Goal: Task Accomplishment & Management: Use online tool/utility

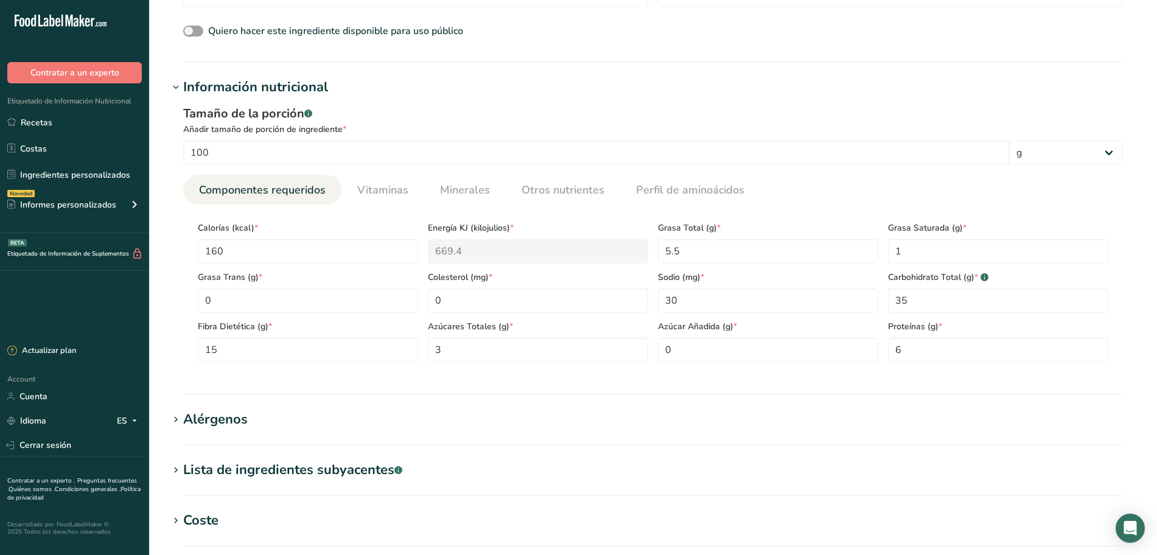
scroll to position [608, 0]
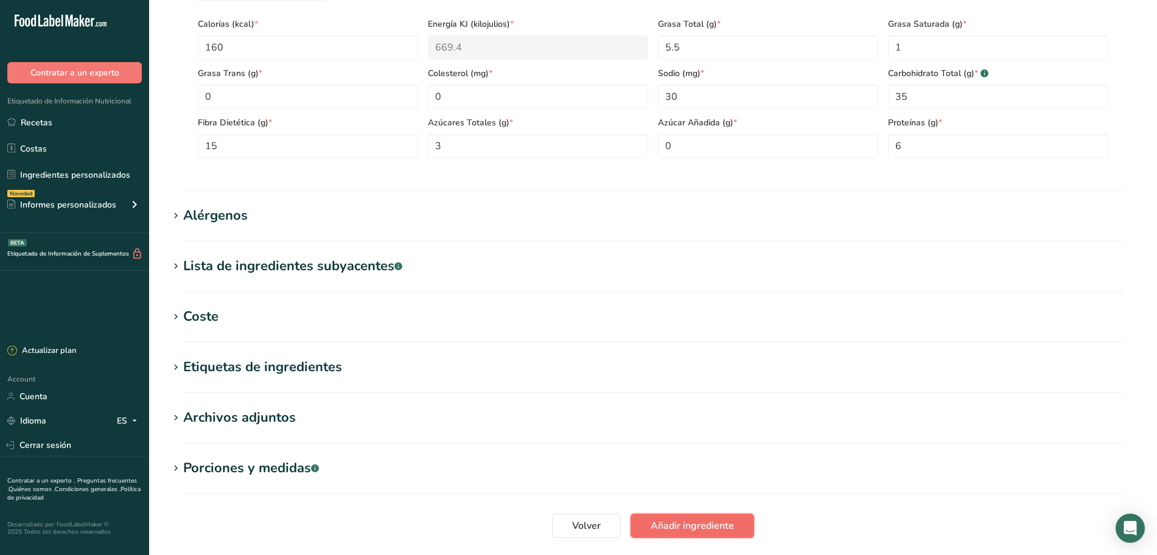
click at [696, 520] on span "Añadir ingrediente" at bounding box center [691, 525] width 83 height 15
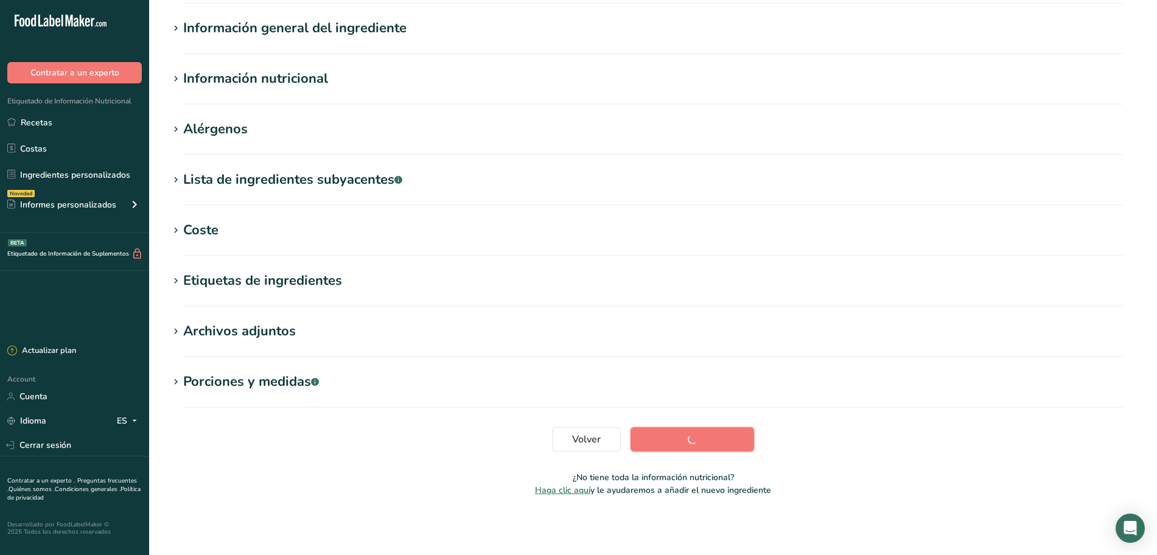
scroll to position [99, 0]
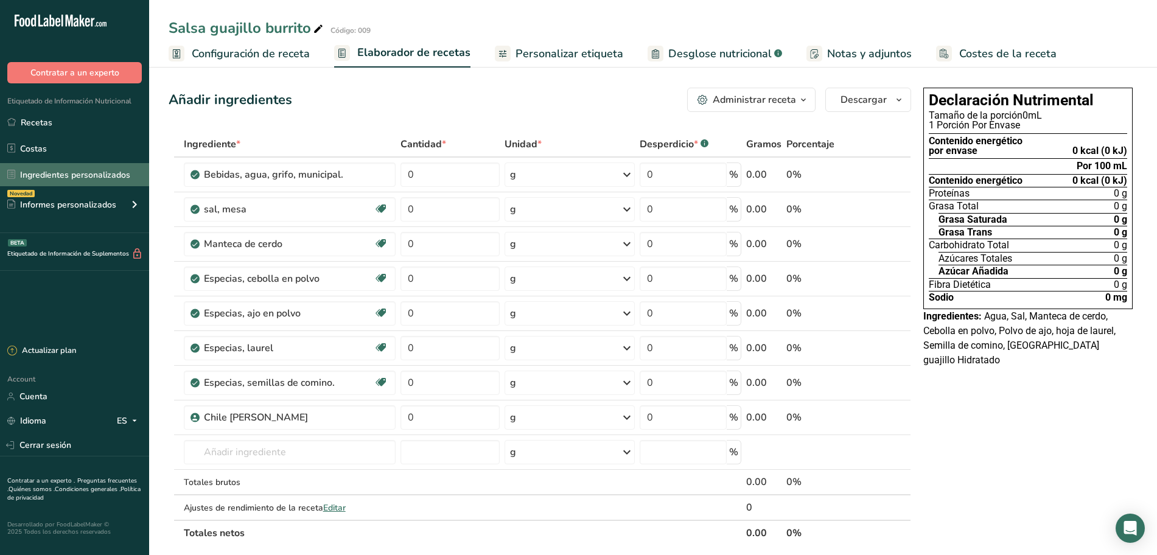
click at [76, 172] on link "Ingredientes personalizados" at bounding box center [74, 174] width 149 height 23
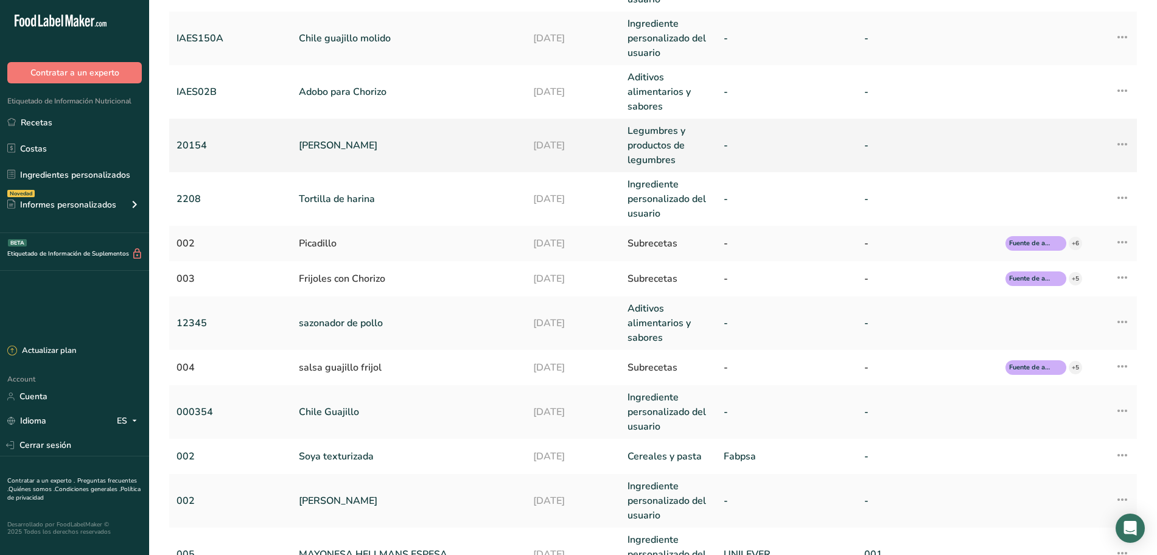
scroll to position [152, 0]
click at [336, 147] on link "[PERSON_NAME]" at bounding box center [409, 145] width 220 height 15
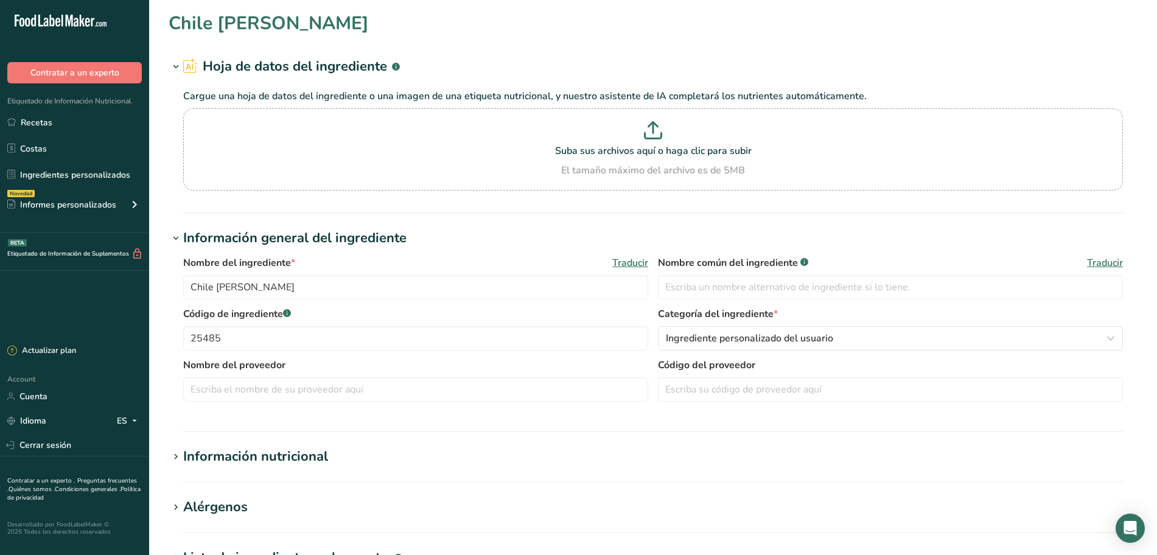
type input "[PERSON_NAME]"
type input "20154"
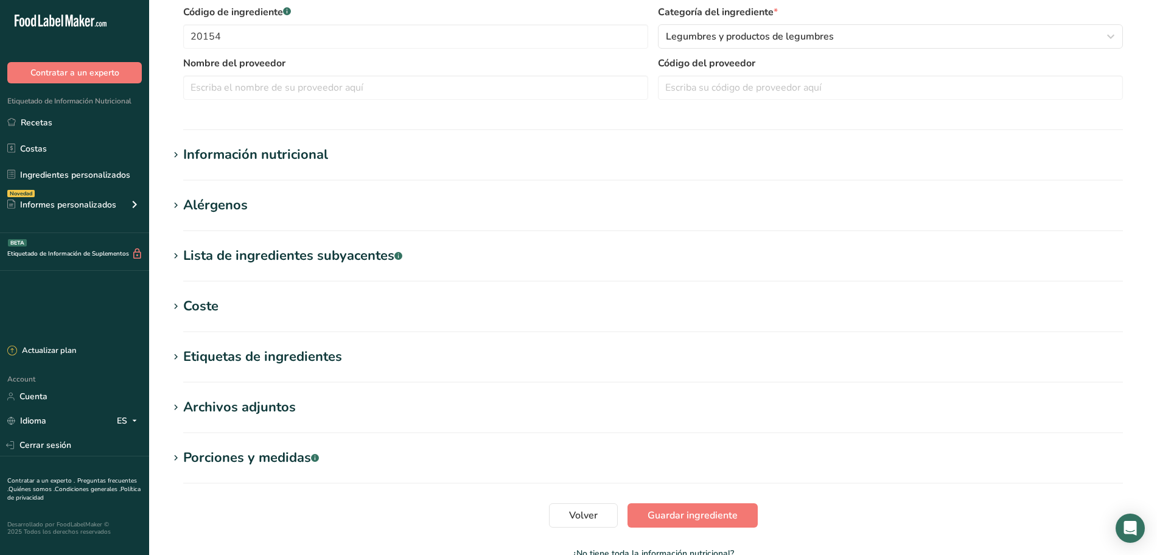
scroll to position [304, 0]
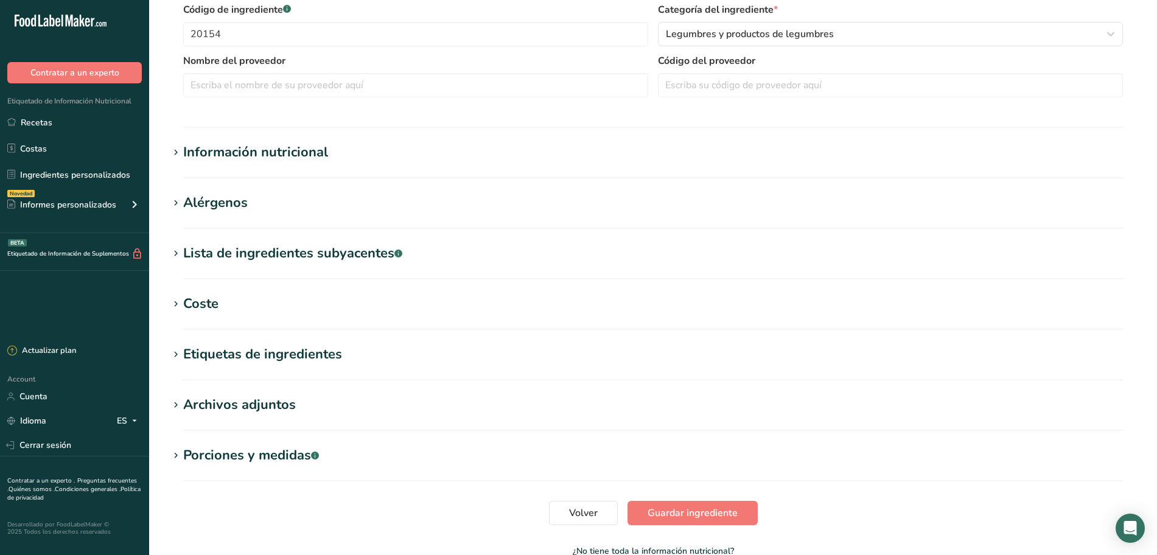
click at [292, 147] on div "Información nutricional" at bounding box center [255, 152] width 145 height 20
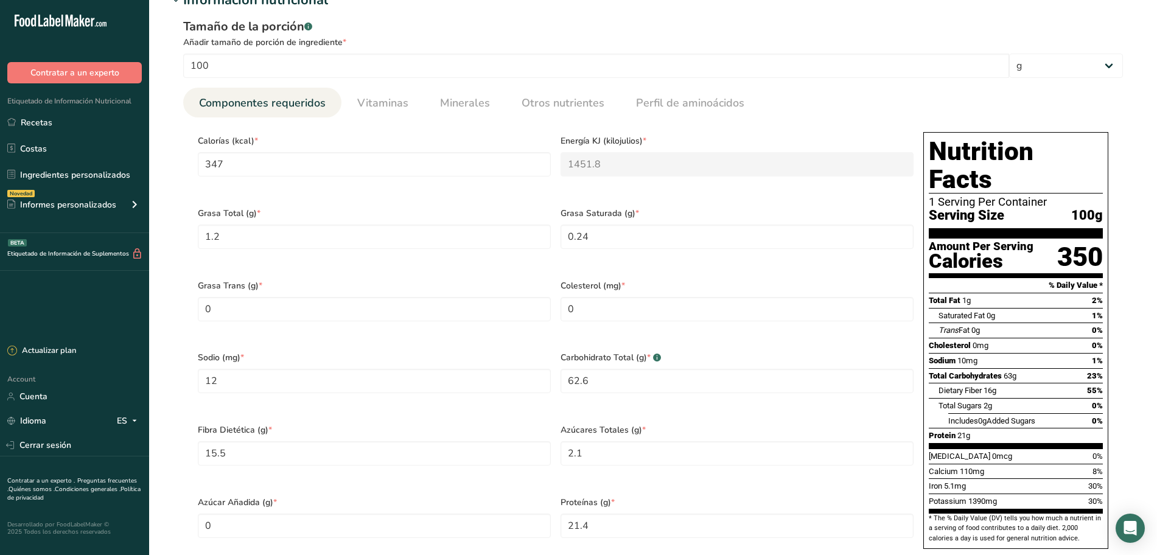
scroll to position [532, 0]
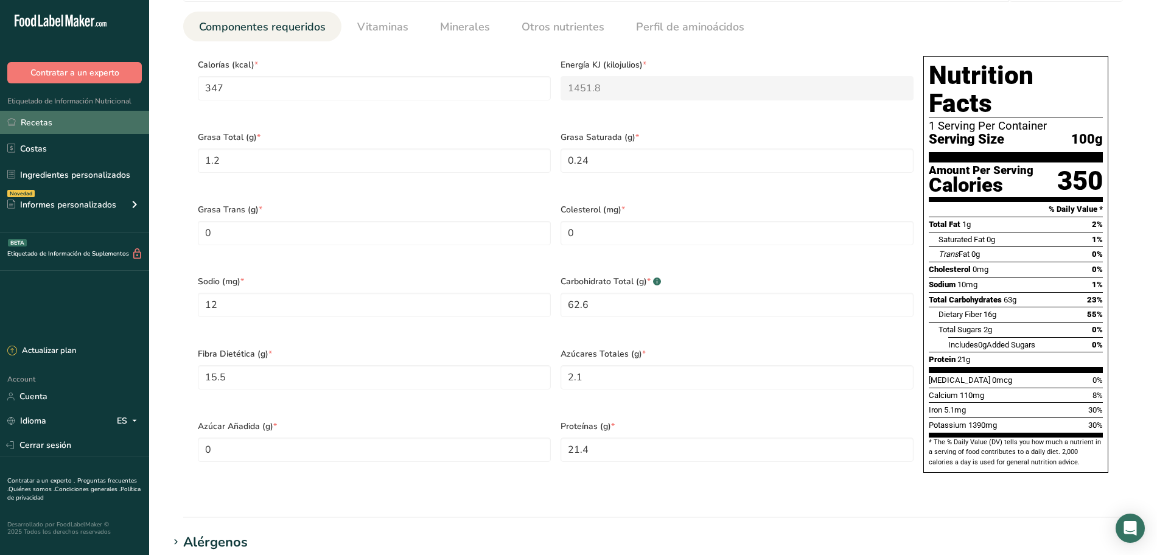
click at [55, 118] on link "Recetas" at bounding box center [74, 122] width 149 height 23
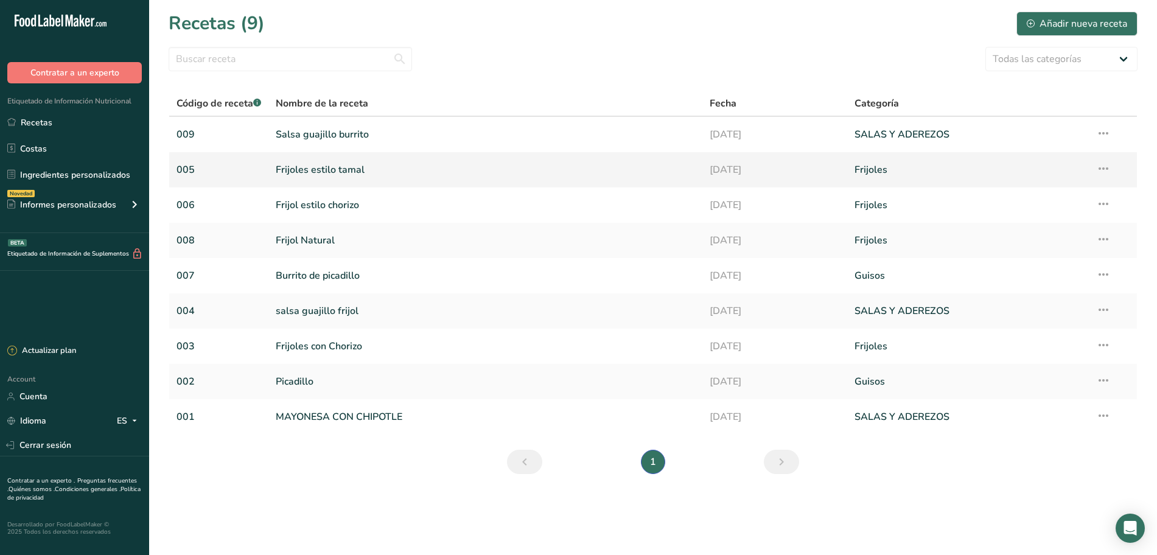
click at [338, 173] on link "Frijoles estilo tamal" at bounding box center [485, 170] width 419 height 26
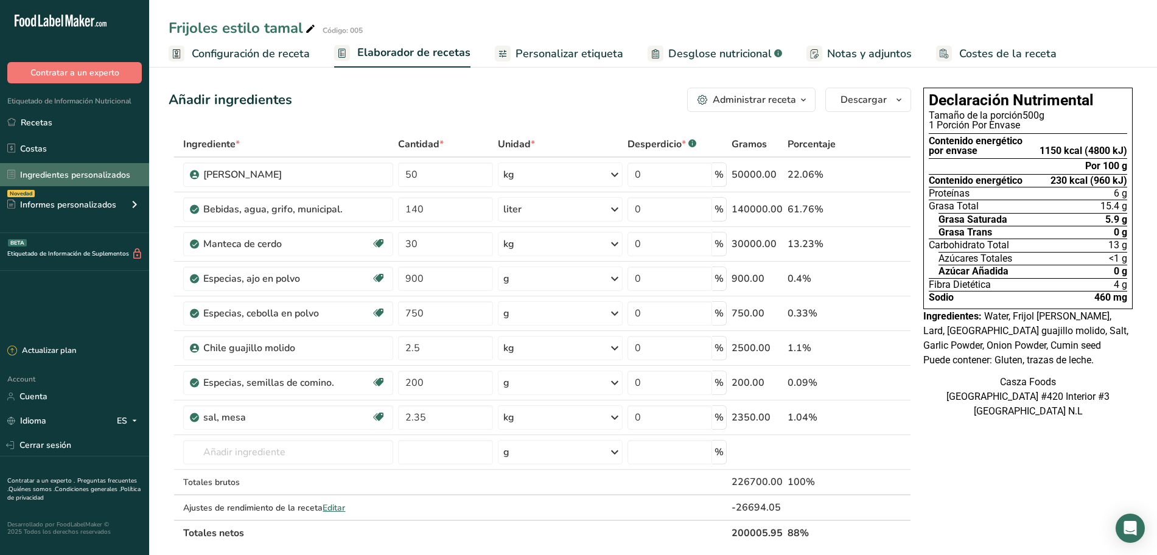
click at [54, 183] on link "Ingredientes personalizados" at bounding box center [74, 174] width 149 height 23
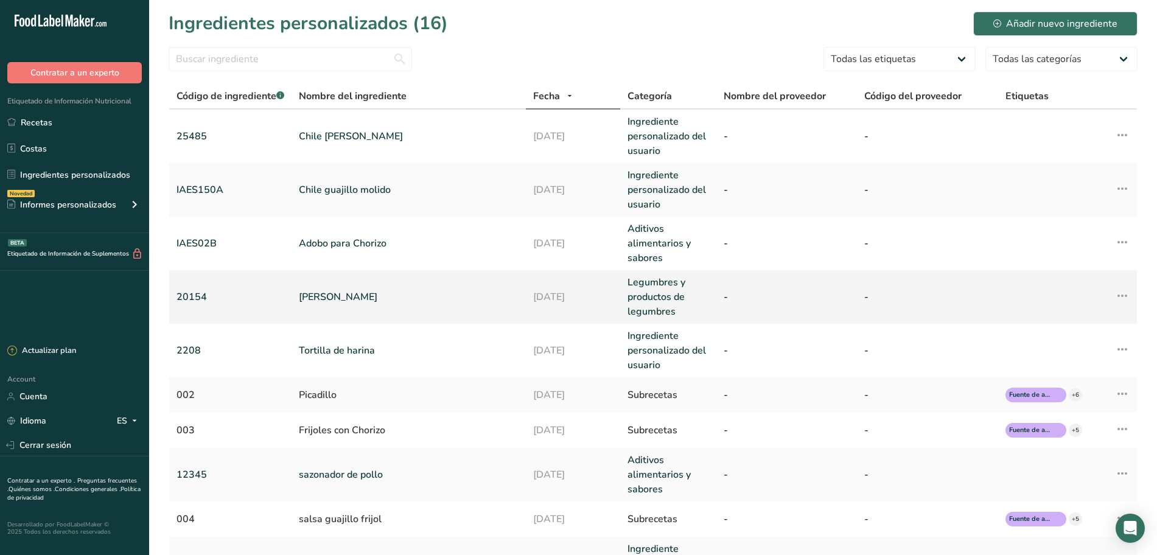
click at [332, 305] on td "[PERSON_NAME]" at bounding box center [408, 297] width 234 height 54
click at [413, 299] on link "[PERSON_NAME]" at bounding box center [409, 297] width 220 height 15
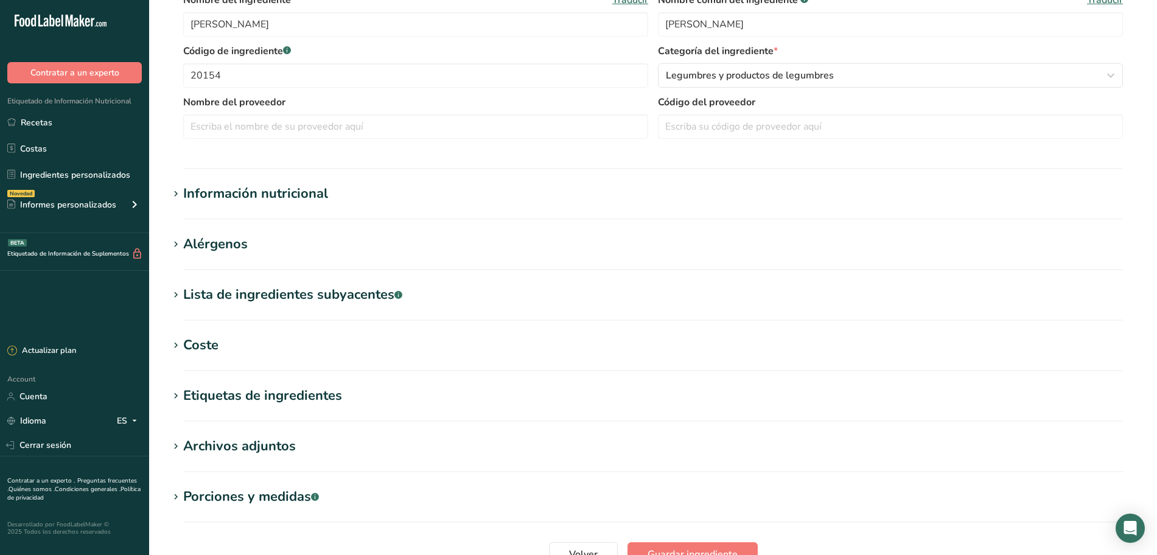
scroll to position [304, 0]
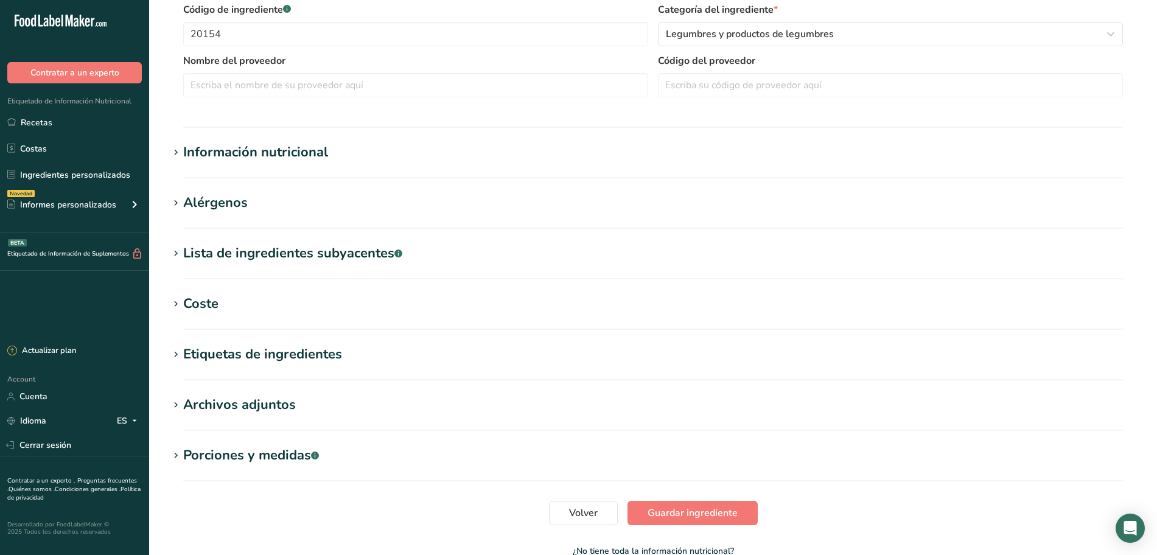
click at [282, 154] on div "Información nutricional" at bounding box center [255, 152] width 145 height 20
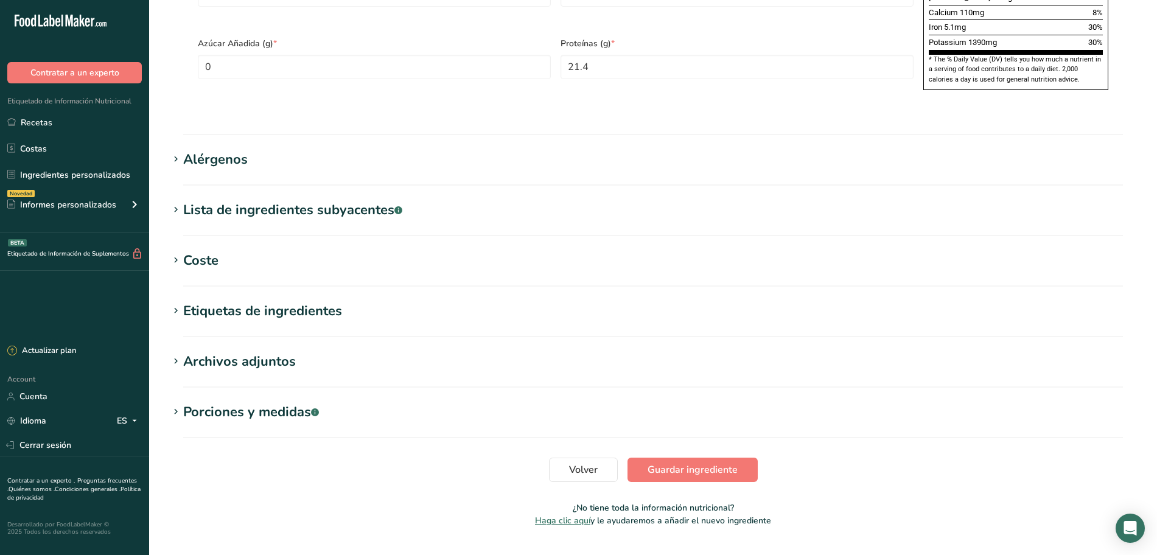
scroll to position [918, 0]
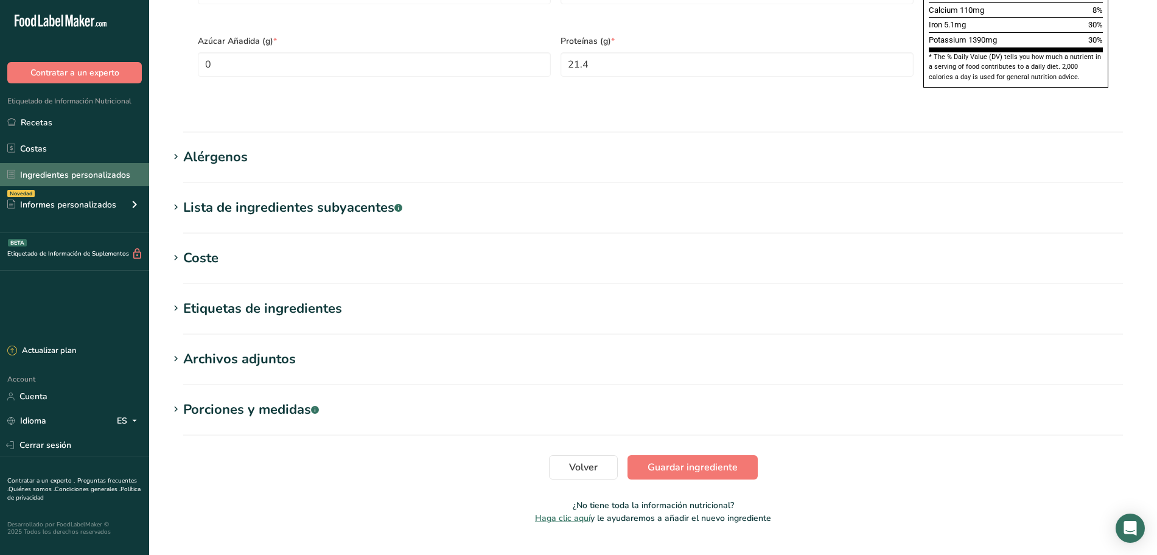
drag, startPoint x: 89, startPoint y: 172, endPoint x: 98, endPoint y: 167, distance: 10.3
click at [89, 171] on link "Ingredientes personalizados" at bounding box center [74, 174] width 149 height 23
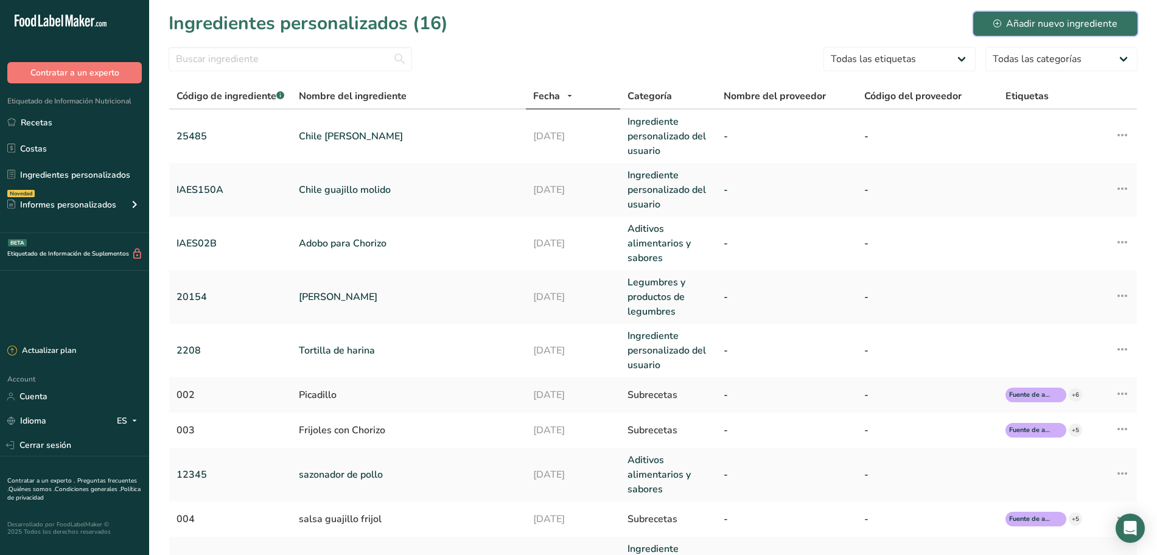
click at [1062, 24] on div "Añadir nuevo ingrediente" at bounding box center [1055, 23] width 124 height 15
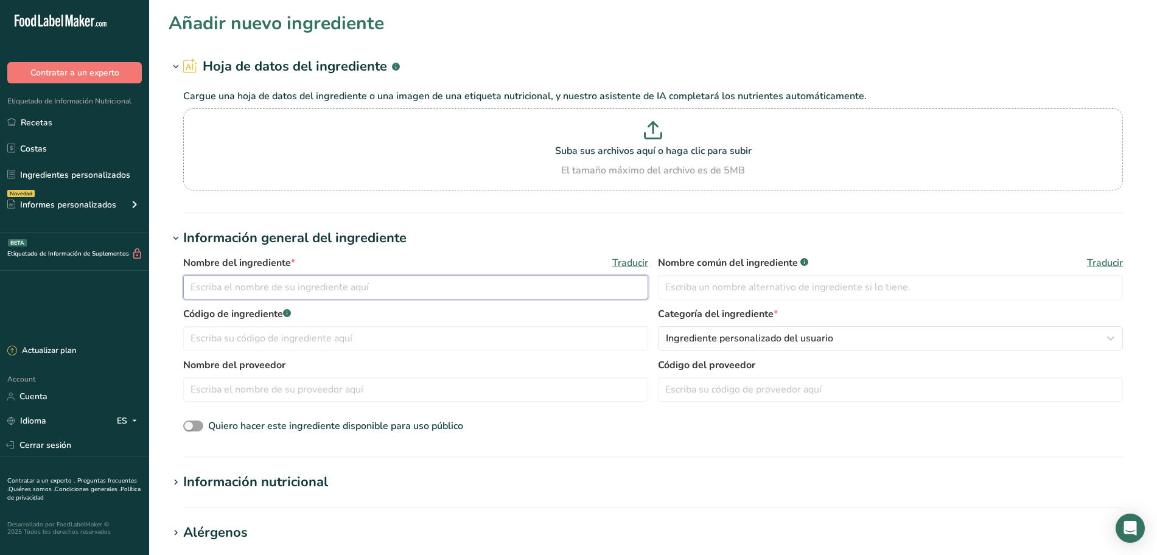
click at [240, 290] on input "text" at bounding box center [415, 287] width 465 height 24
type input "Frijol cocido"
click at [329, 336] on input "text" at bounding box center [415, 338] width 465 height 24
type input "0245523"
click at [707, 338] on span "Ingrediente personalizado del usuario" at bounding box center [749, 338] width 167 height 15
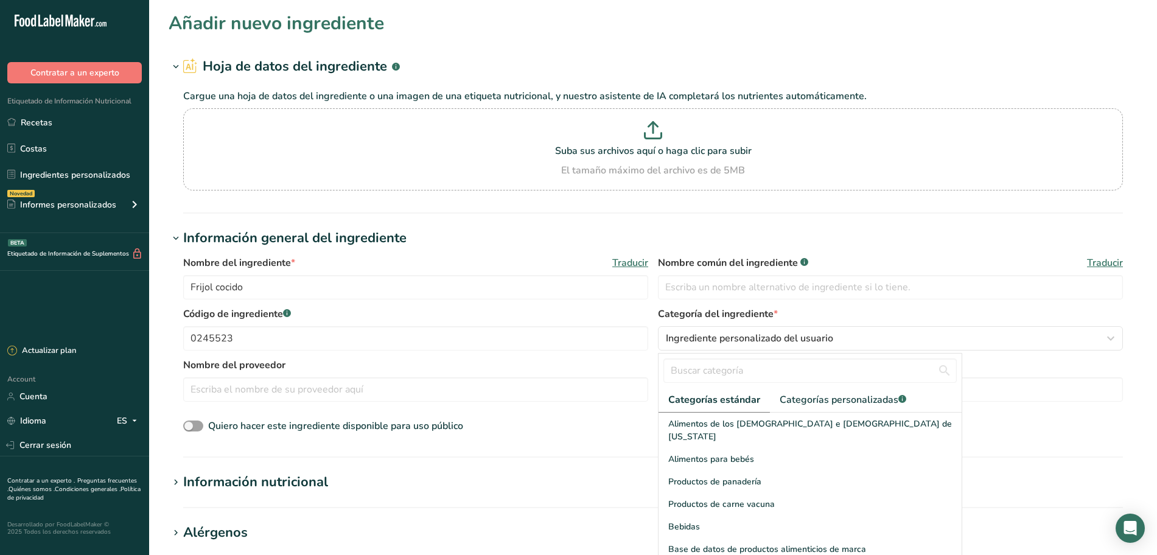
click at [626, 363] on label "Nombre del proveedor" at bounding box center [415, 365] width 465 height 15
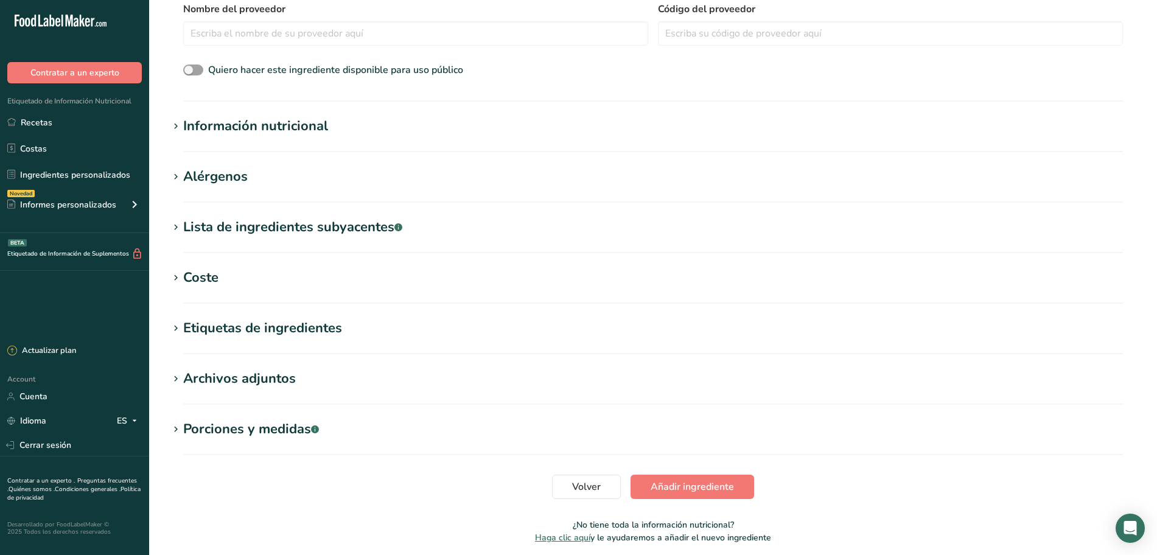
scroll to position [380, 0]
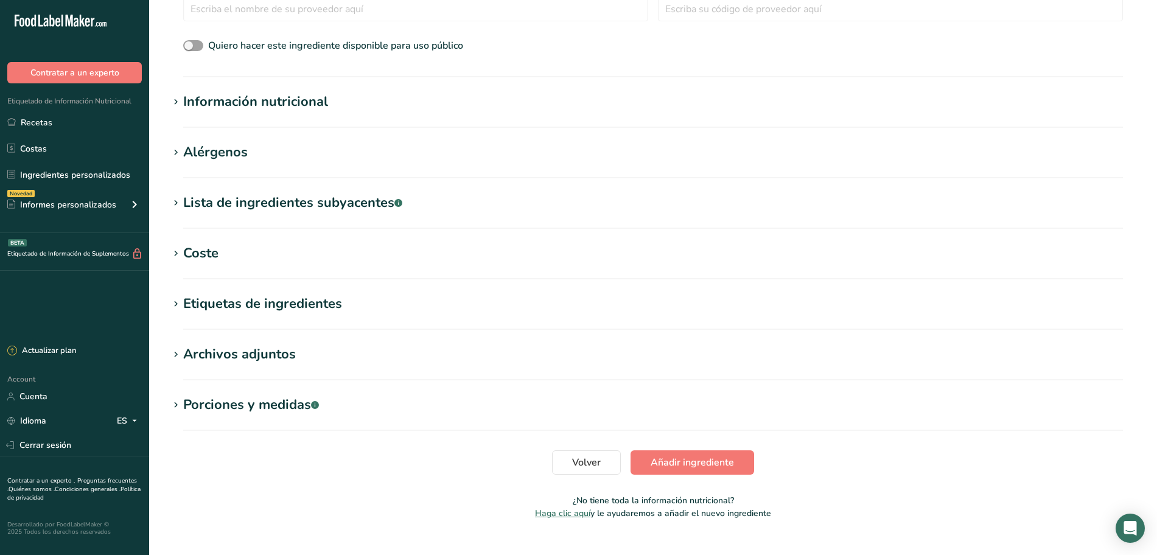
click at [240, 104] on div "Información nutricional" at bounding box center [255, 102] width 145 height 20
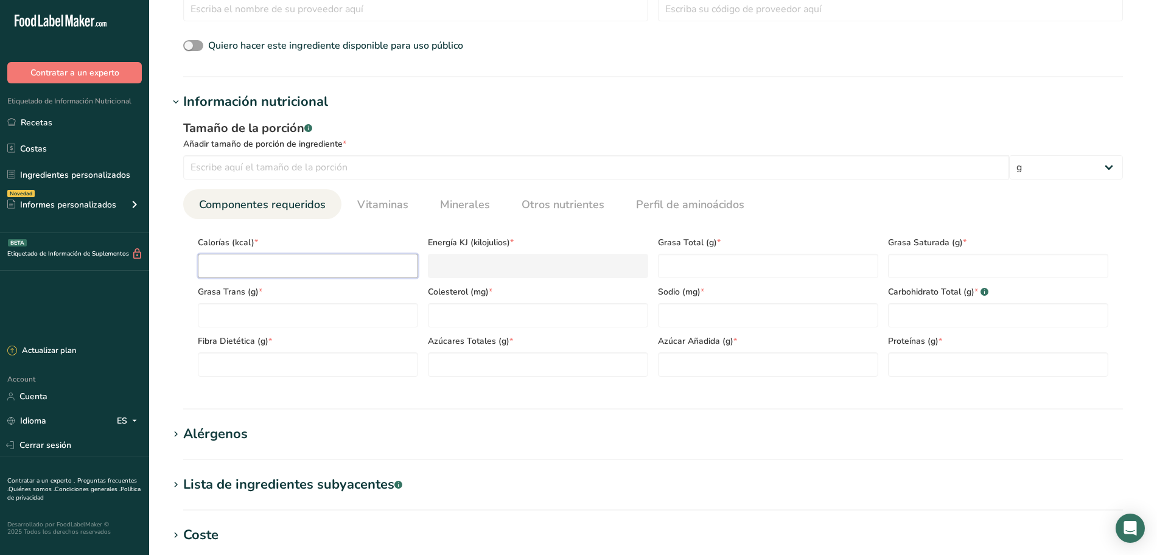
click at [248, 263] on input "number" at bounding box center [308, 266] width 220 height 24
type input "1"
type KJ "4.2"
type input "13"
type KJ "54.4"
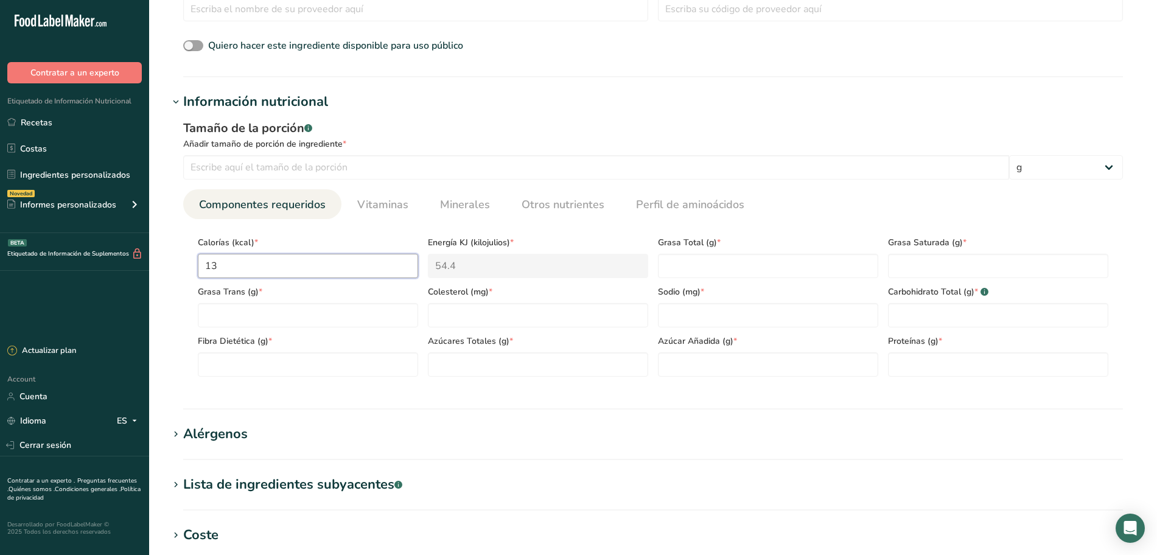
type input "139"
type KJ "581.6"
type input "139"
click at [207, 162] on input "number" at bounding box center [596, 167] width 826 height 24
type input "100"
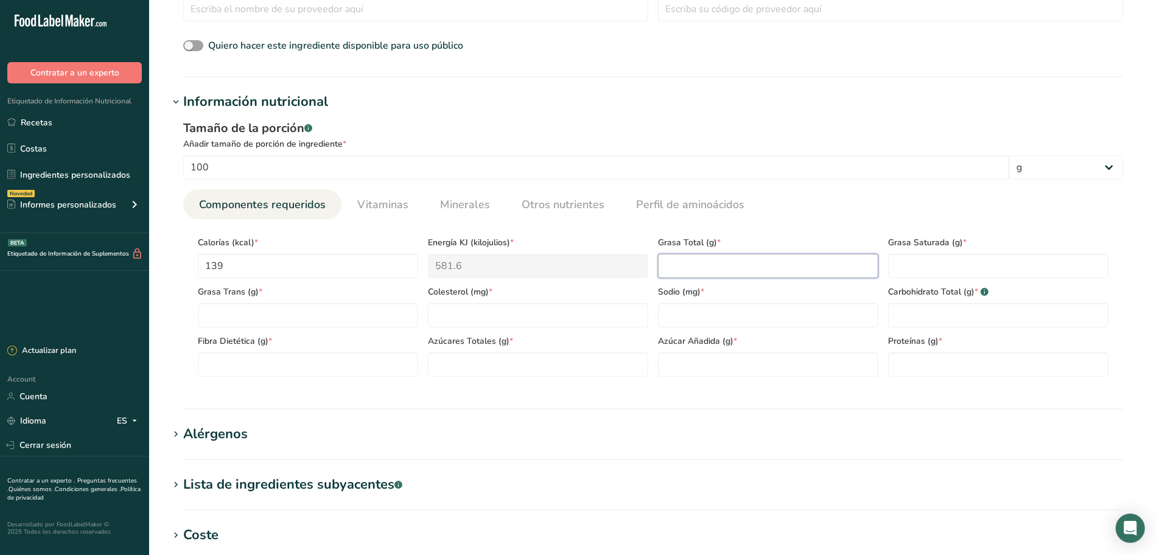
click at [700, 269] on Fat "number" at bounding box center [768, 266] width 220 height 24
type Fat "0"
type Fat "0.5"
click at [916, 262] on Fat "number" at bounding box center [998, 266] width 220 height 24
type Fat "0.1"
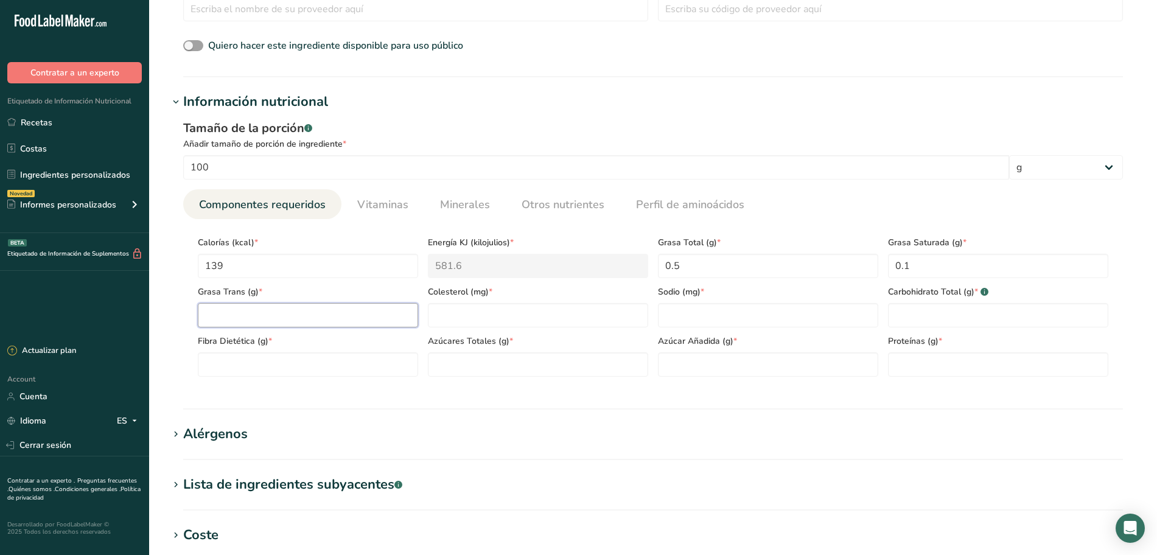
click at [305, 314] on Fat "number" at bounding box center [308, 315] width 220 height 24
type Fat "0"
click at [474, 314] on input "number" at bounding box center [538, 315] width 220 height 24
type input "0"
click at [687, 308] on input "number" at bounding box center [768, 315] width 220 height 24
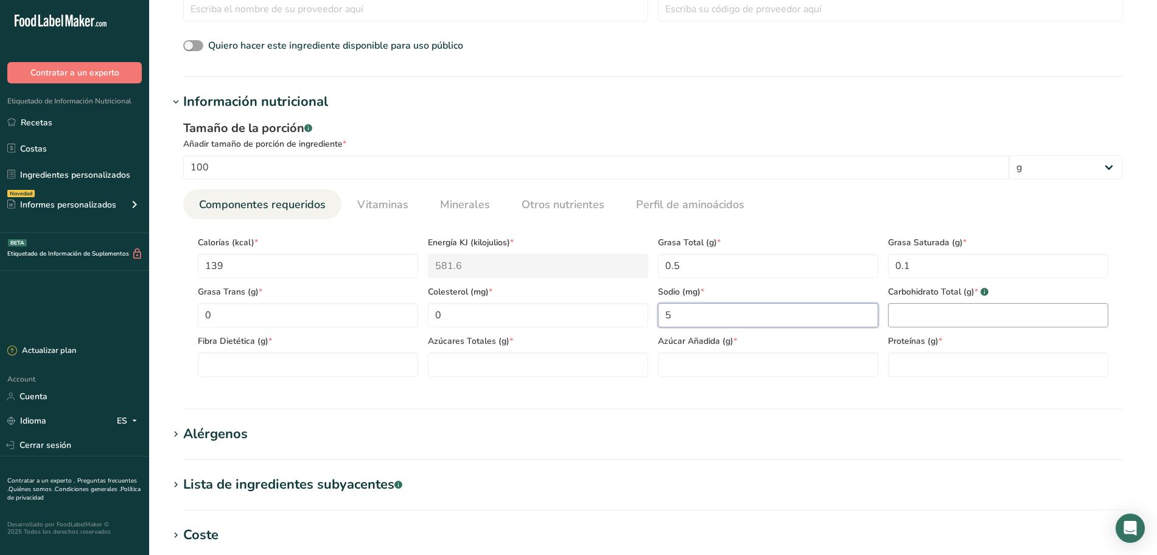
type input "5"
click at [978, 319] on Carbohydrates "number" at bounding box center [998, 315] width 220 height 24
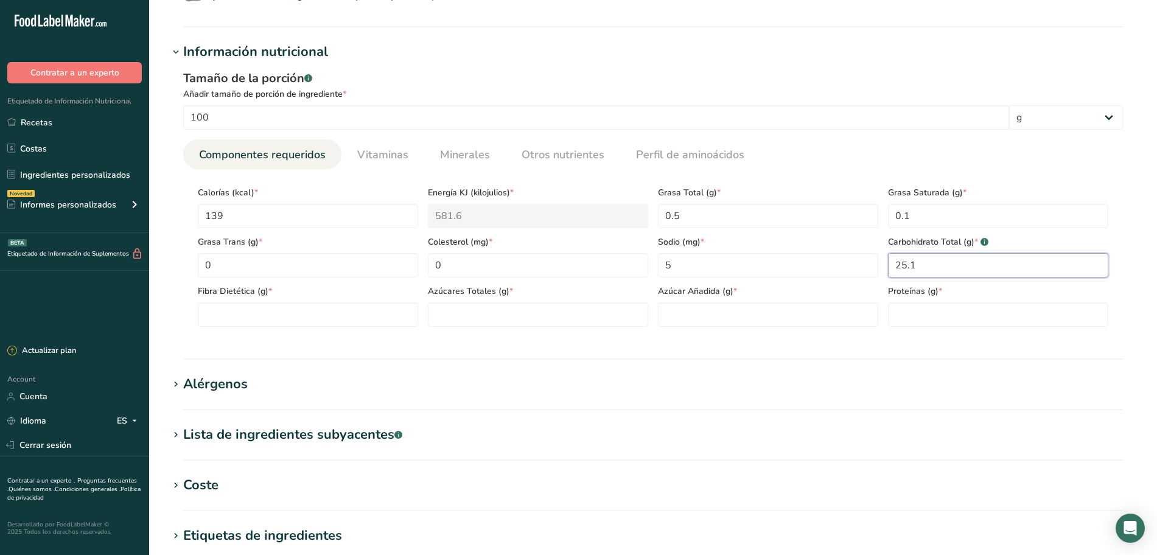
scroll to position [456, 0]
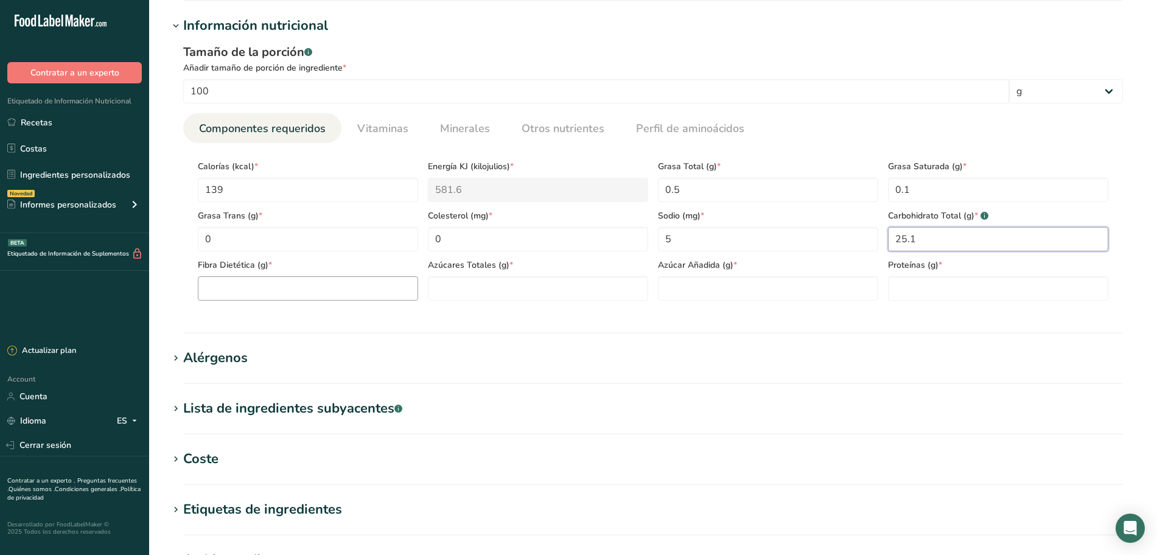
type Carbohydrates "25.1"
click at [267, 292] on Fiber "number" at bounding box center [308, 288] width 220 height 24
type Fiber "6.2"
click at [470, 296] on Sugars "number" at bounding box center [538, 288] width 220 height 24
type Sugars "1.1"
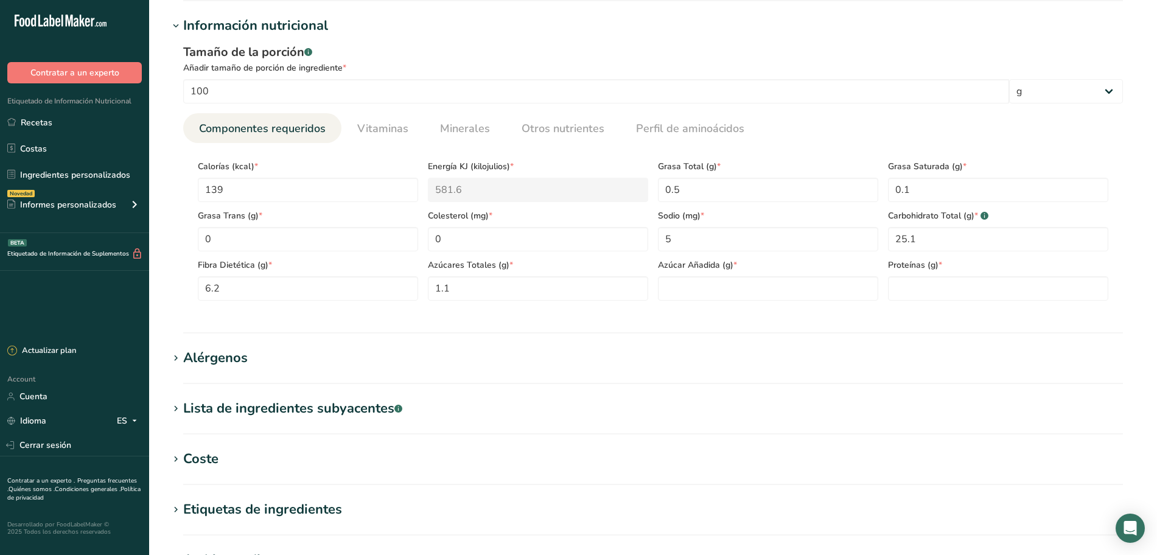
click at [734, 275] on div "Azúcar Añadida (g) *" at bounding box center [768, 275] width 230 height 49
click at [795, 286] on Sugars "number" at bounding box center [768, 288] width 220 height 24
type Sugars "0"
click at [926, 281] on input "number" at bounding box center [998, 288] width 220 height 24
type input "8.6"
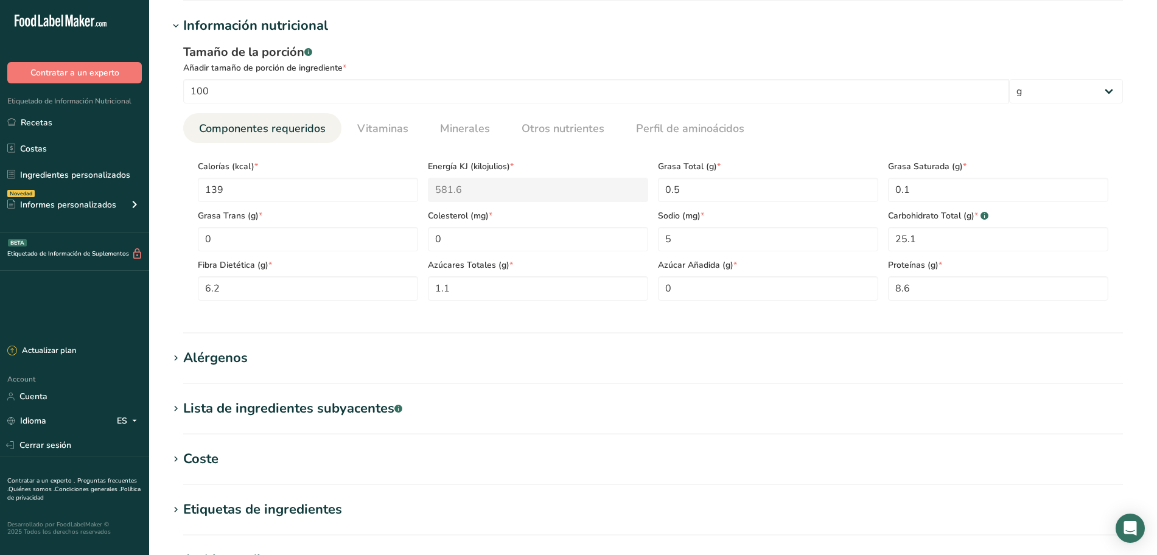
click at [815, 319] on section "Información nutricional Tamaño de la porción .a-a{fill:#347362;}.b-a{fill:#fff;…" at bounding box center [653, 175] width 969 height 318
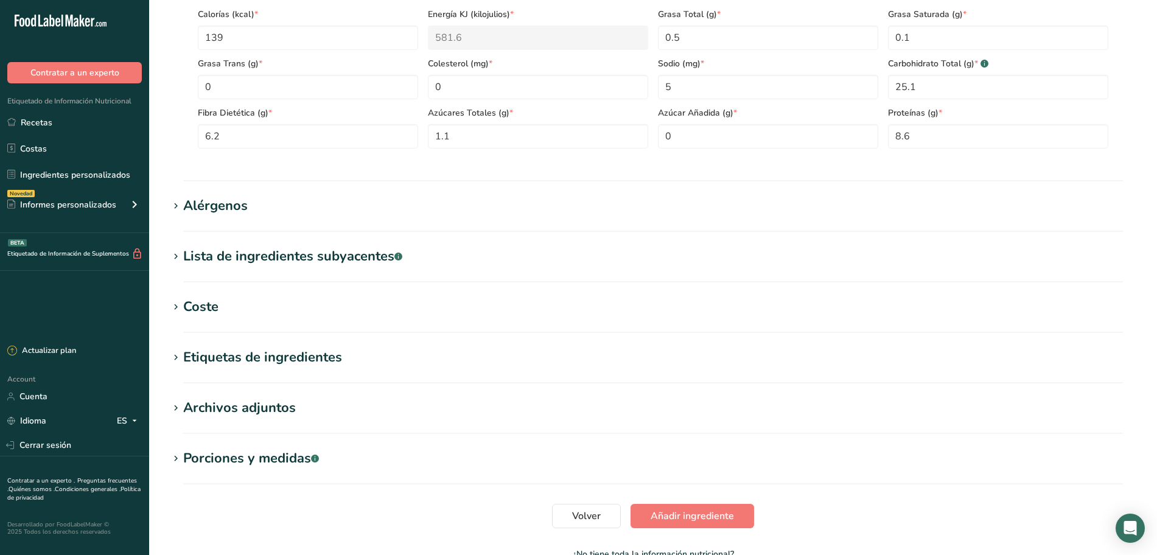
scroll to position [685, 0]
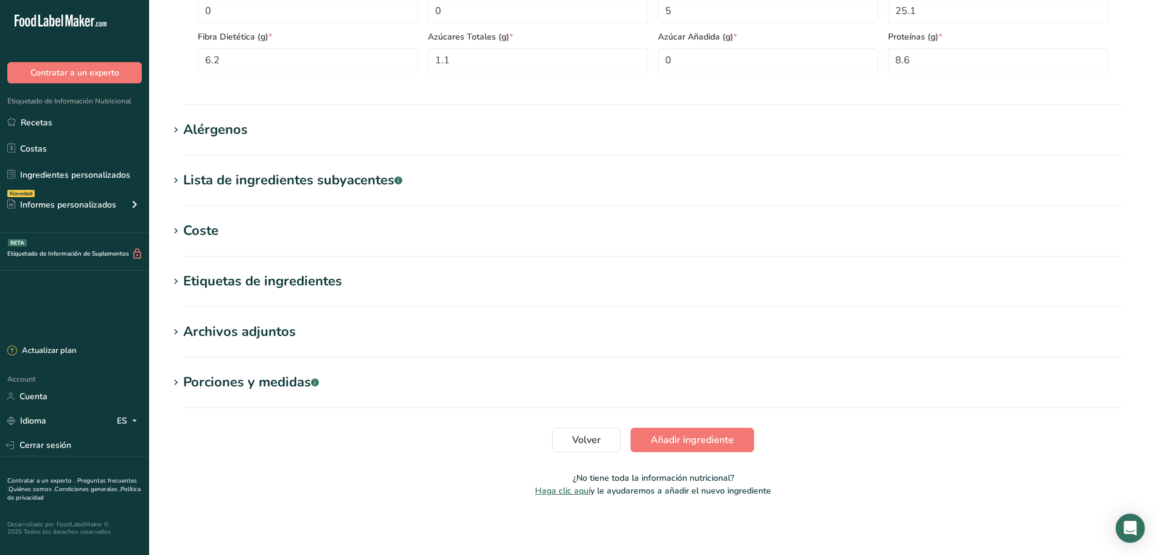
click at [266, 130] on h1 "Alérgenos" at bounding box center [653, 130] width 969 height 20
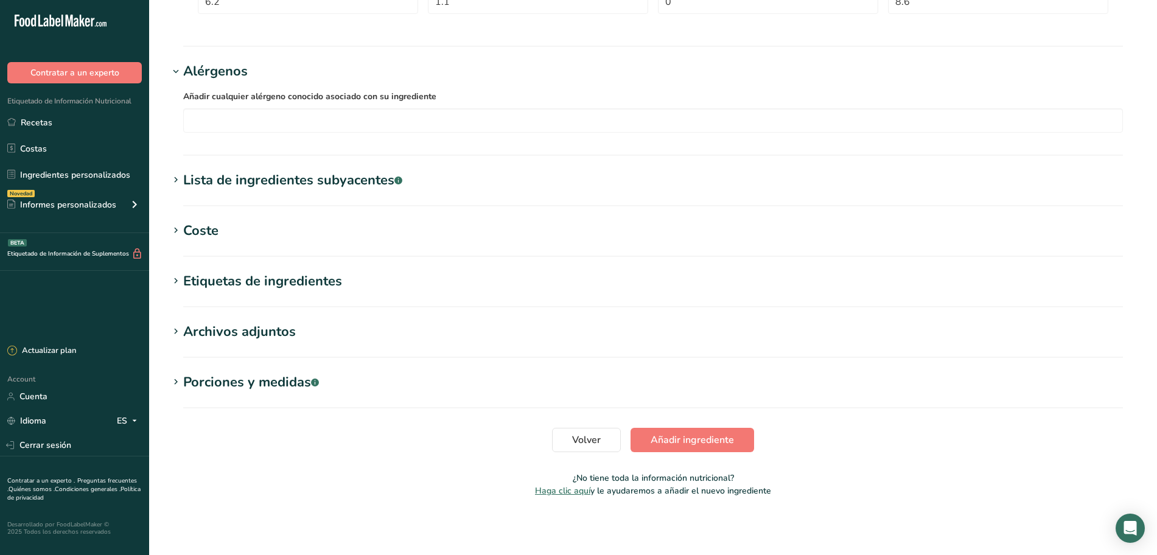
scroll to position [744, 0]
click at [688, 439] on span "Añadir ingrediente" at bounding box center [691, 439] width 83 height 15
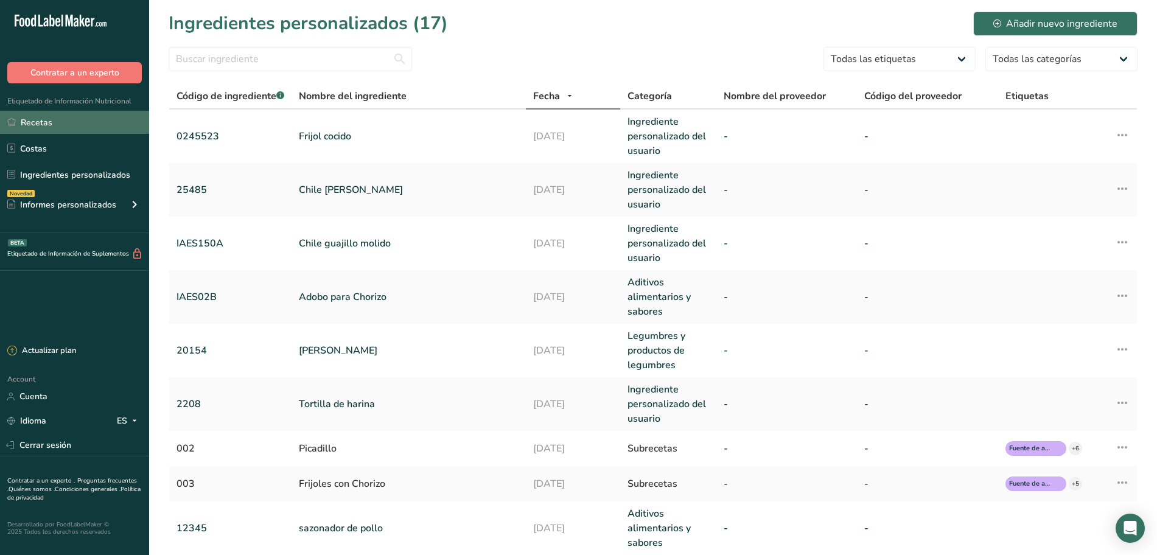
click at [52, 132] on link "Recetas" at bounding box center [74, 122] width 149 height 23
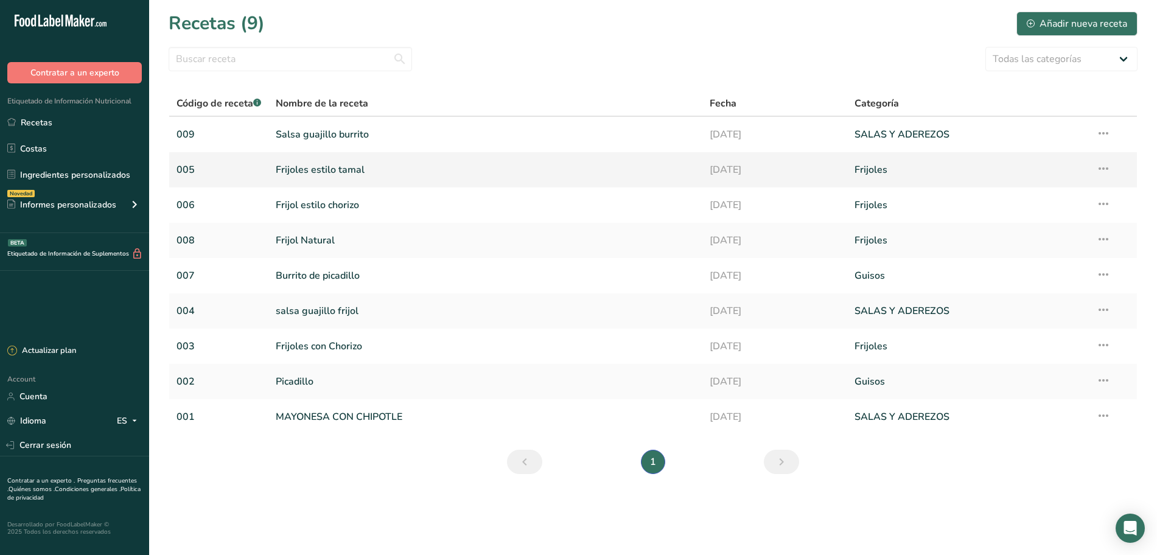
click at [349, 175] on link "Frijoles estilo tamal" at bounding box center [485, 170] width 419 height 26
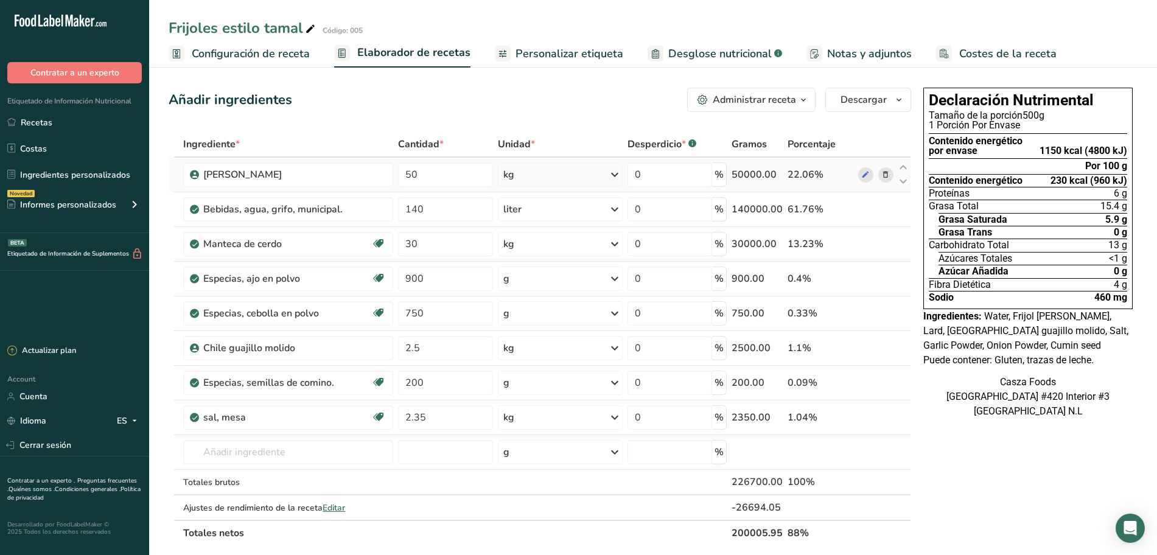
click at [884, 173] on icon at bounding box center [885, 175] width 9 height 13
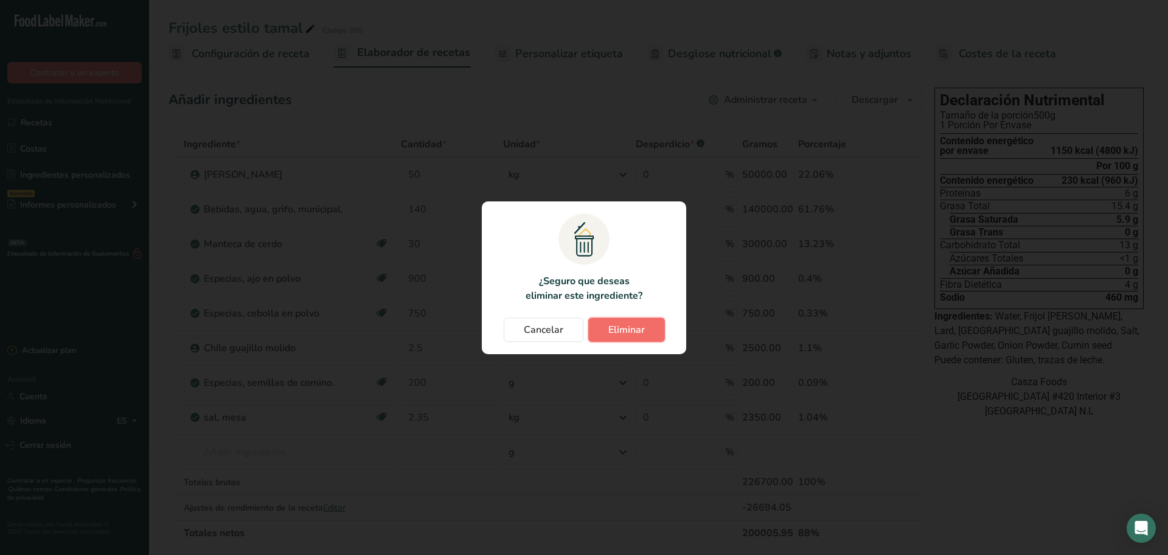
click at [611, 324] on span "Eliminar" at bounding box center [626, 329] width 37 height 15
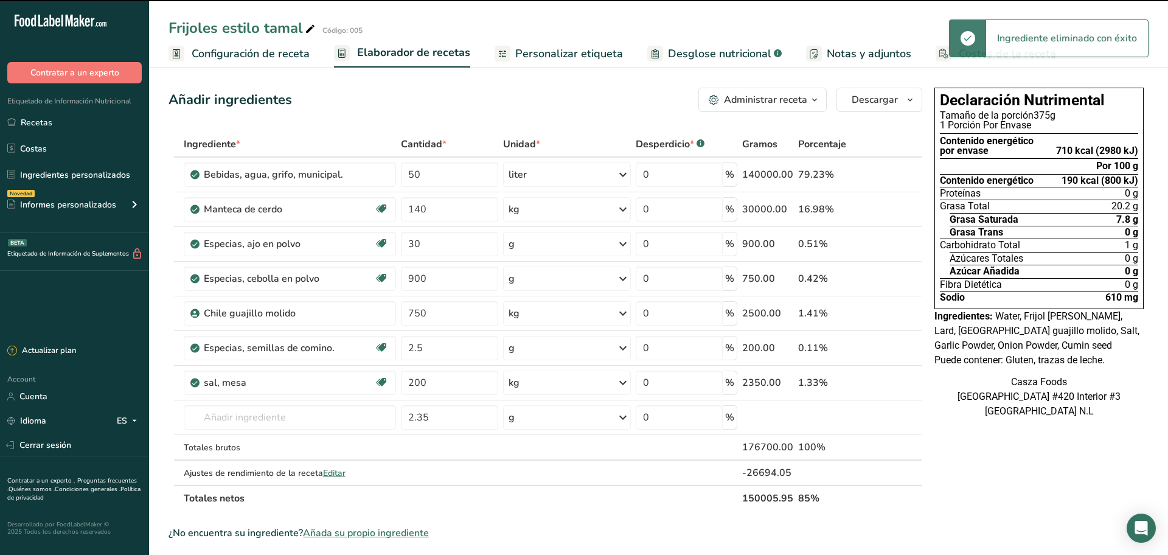
type input "140"
type input "30"
type input "900"
type input "750"
type input "2.5"
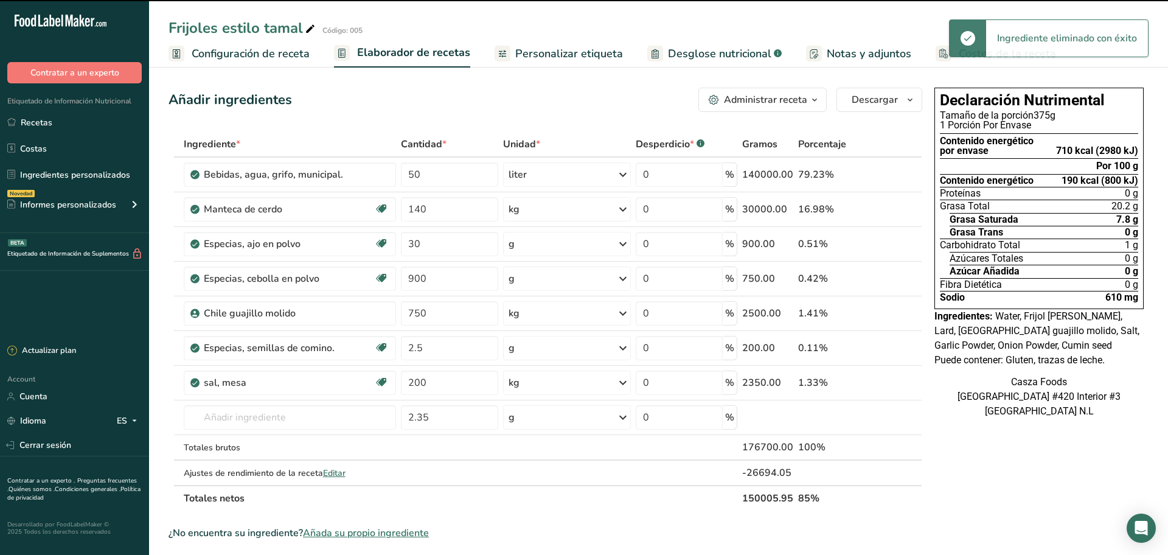
type input "200"
type input "2.35"
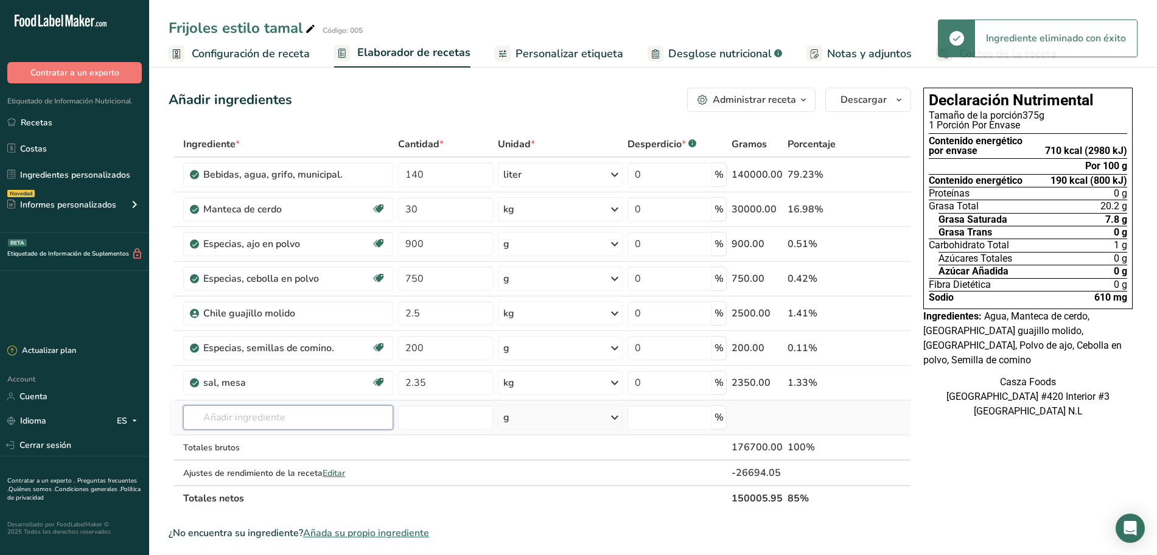
click at [223, 411] on input "text" at bounding box center [287, 417] width 209 height 24
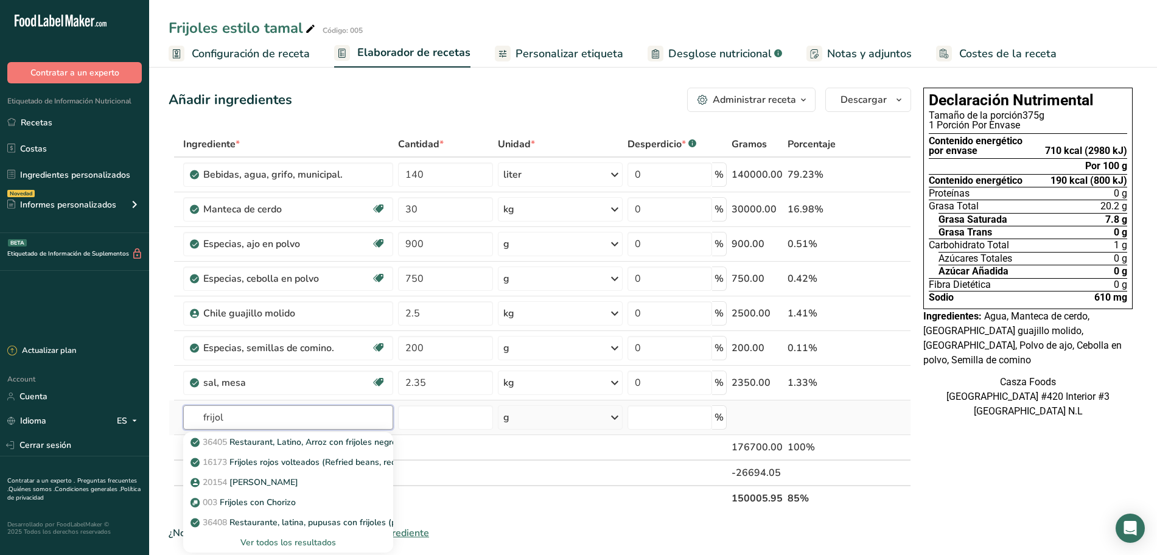
type input "frijol"
click at [257, 538] on div "Ver todos los resultados" at bounding box center [288, 542] width 190 height 13
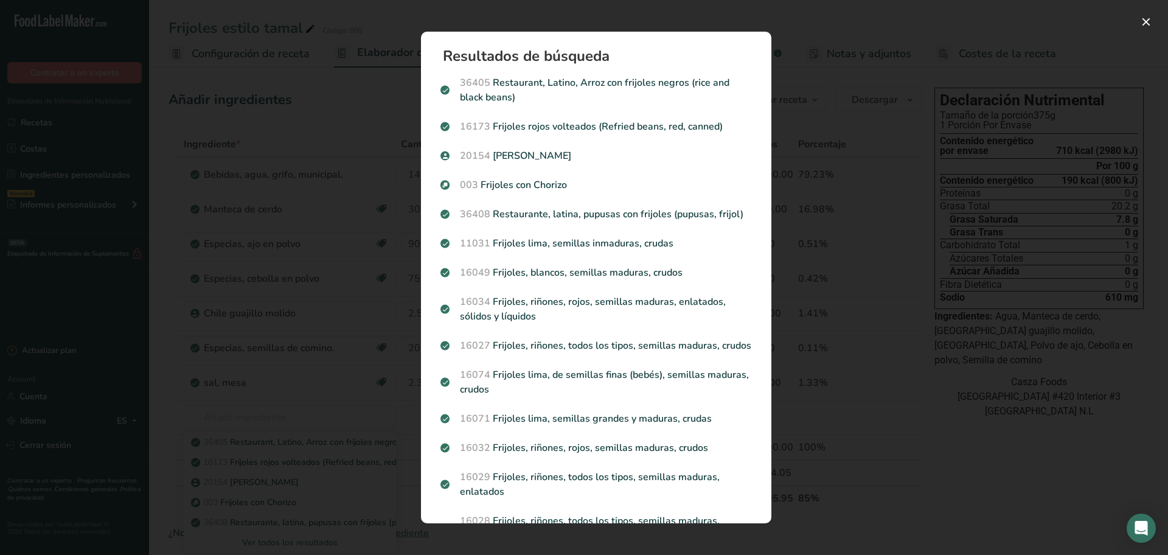
click at [341, 57] on div "Search results modal" at bounding box center [584, 277] width 1168 height 555
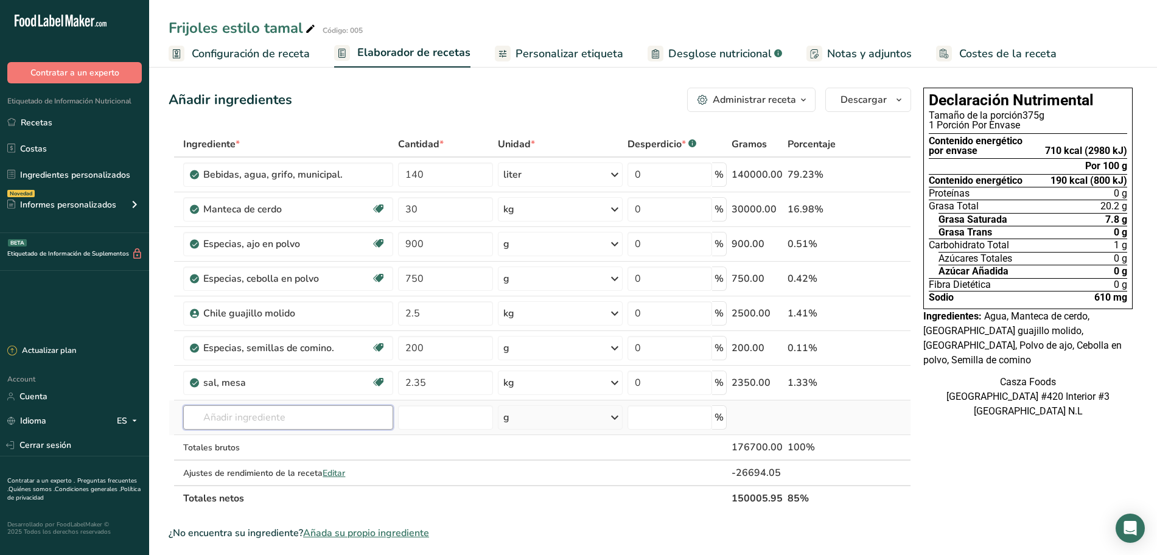
click at [232, 418] on input "text" at bounding box center [287, 417] width 209 height 24
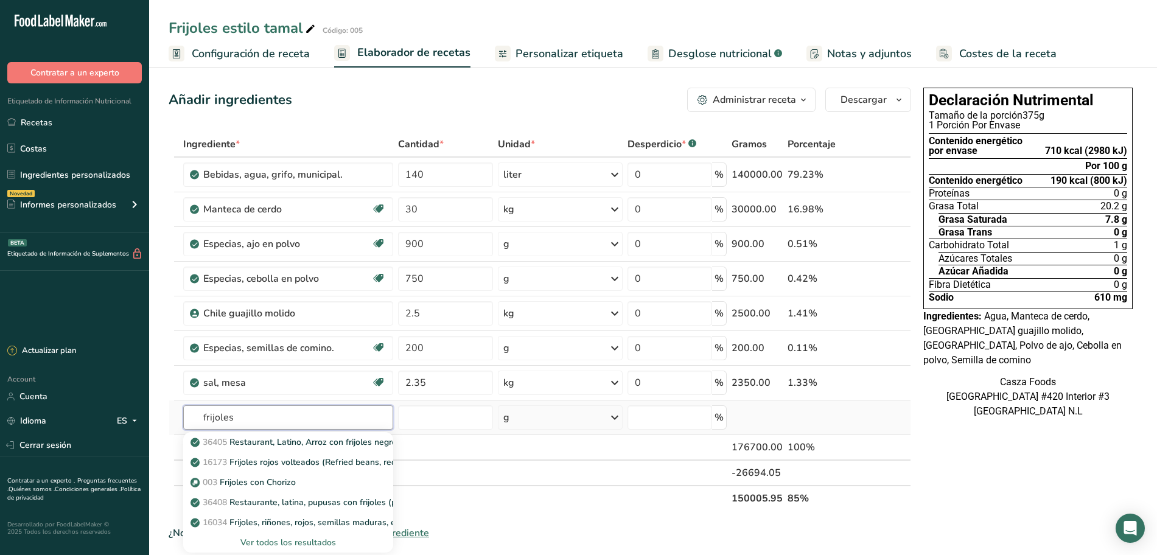
type input "frijoles"
click at [270, 537] on div "Ver todos los resultados" at bounding box center [288, 542] width 190 height 13
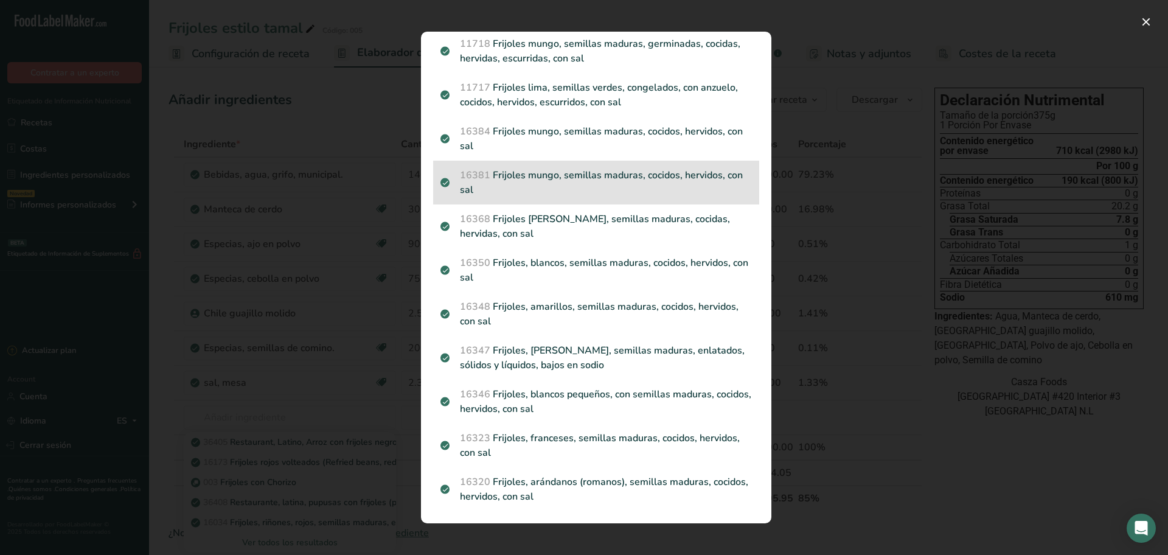
scroll to position [1543, 0]
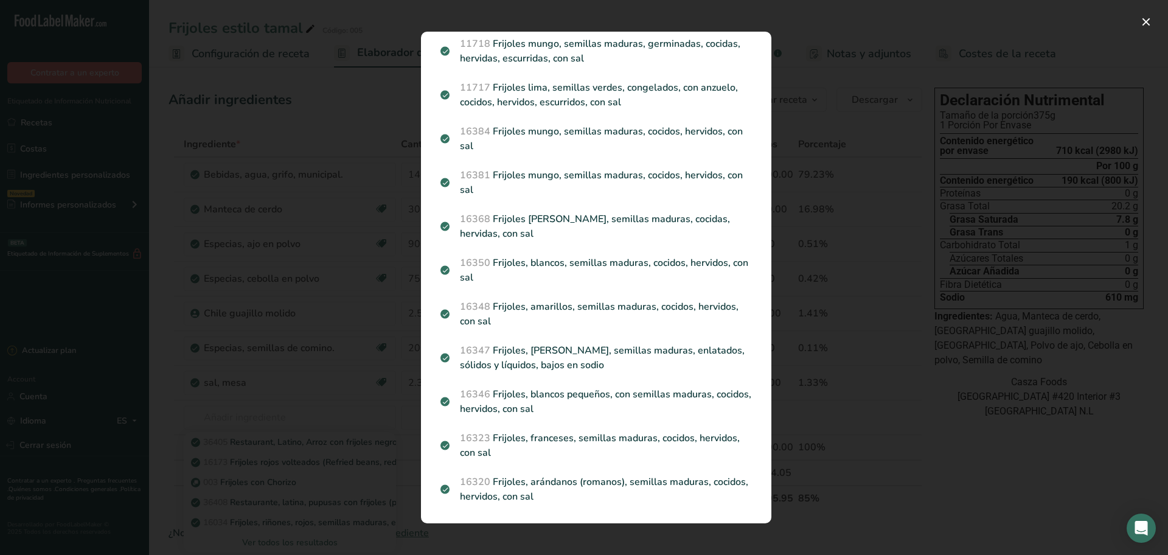
click at [819, 169] on div "Search results modal" at bounding box center [584, 277] width 1168 height 555
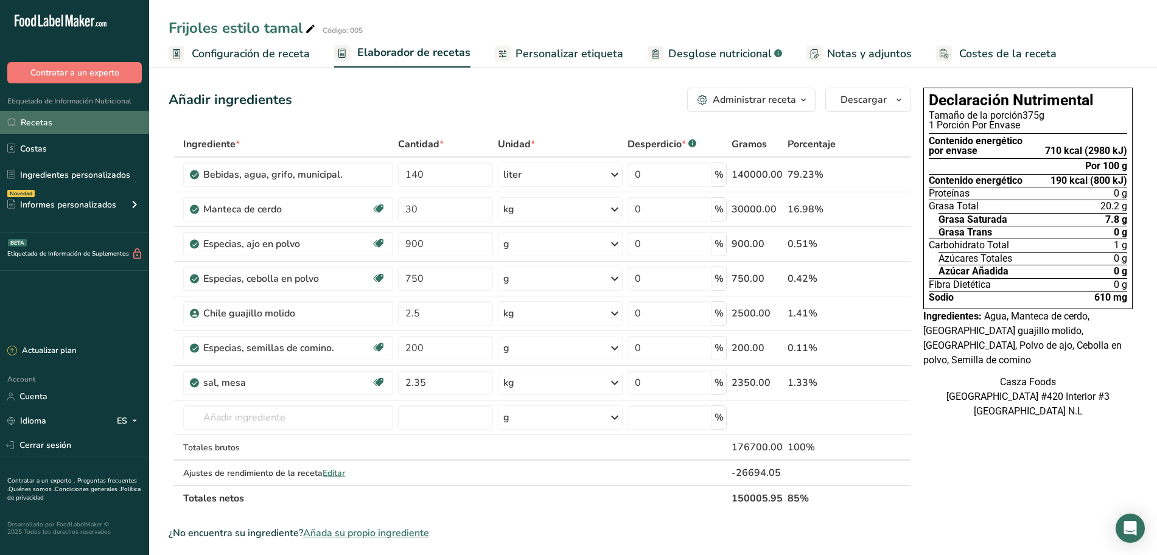
drag, startPoint x: 36, startPoint y: 145, endPoint x: 40, endPoint y: 125, distance: 20.5
click at [36, 145] on link "Costas" at bounding box center [74, 148] width 149 height 23
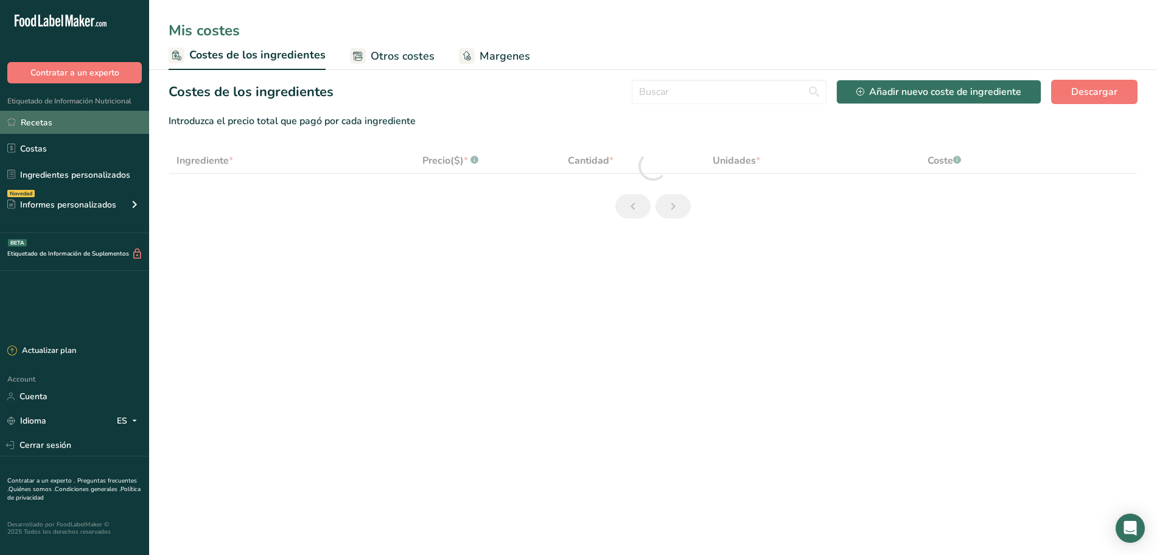
click at [48, 121] on link "Recetas" at bounding box center [74, 122] width 149 height 23
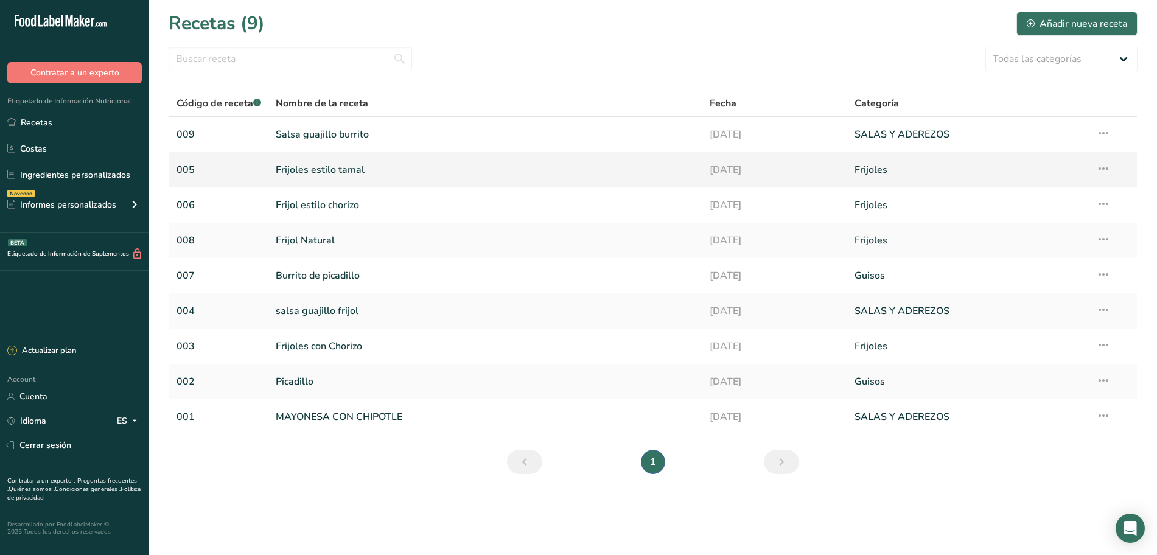
click at [316, 169] on link "Frijoles estilo tamal" at bounding box center [485, 170] width 419 height 26
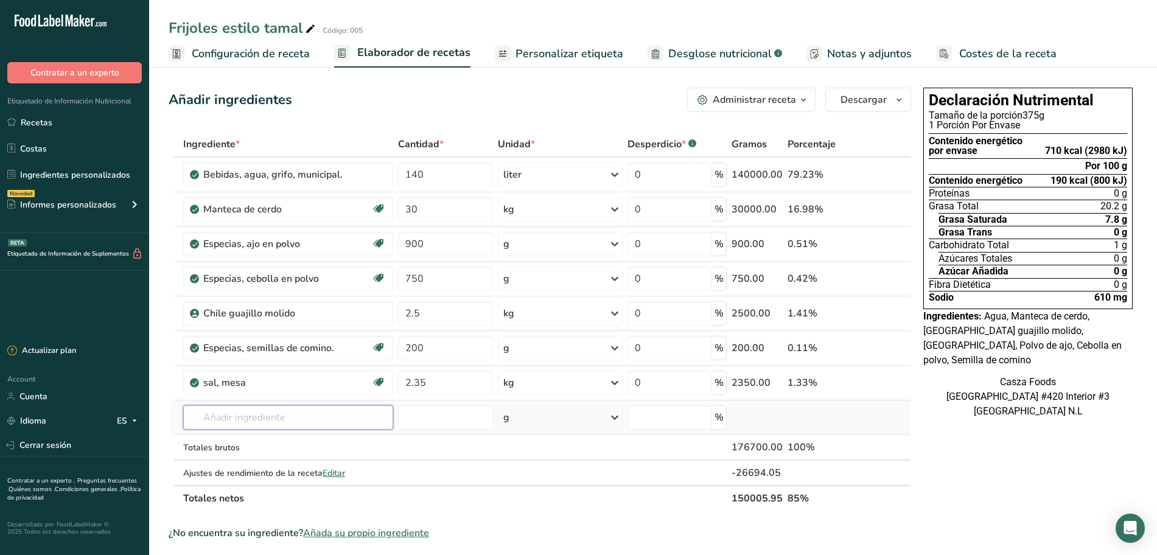
click at [268, 414] on input "text" at bounding box center [287, 417] width 209 height 24
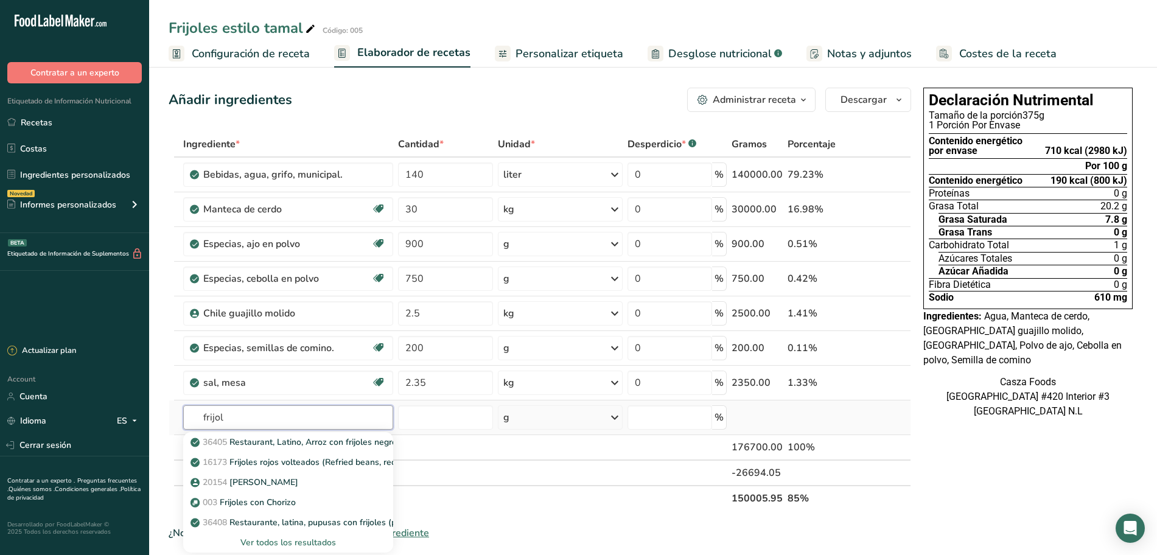
type input "frijol"
click at [259, 537] on div "Ver todos los resultados" at bounding box center [288, 542] width 190 height 13
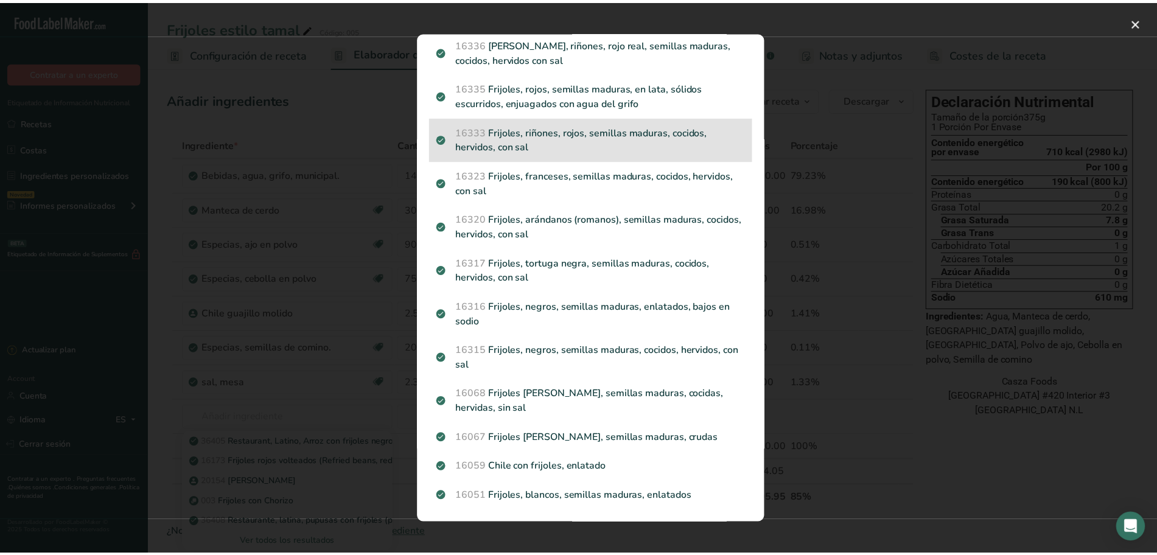
scroll to position [1499, 0]
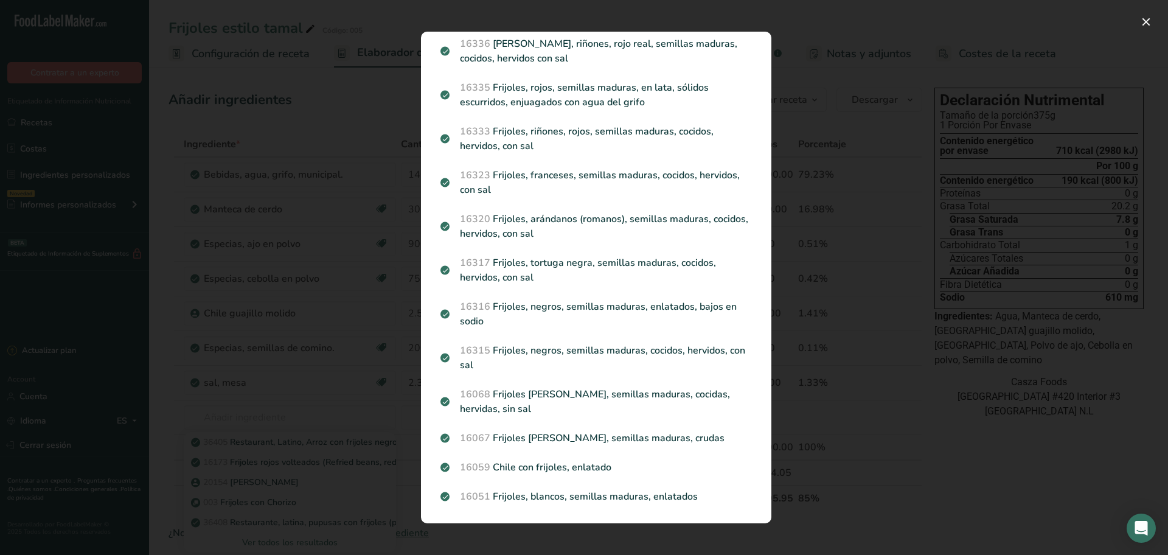
click at [809, 235] on div "Search results modal" at bounding box center [584, 277] width 1168 height 555
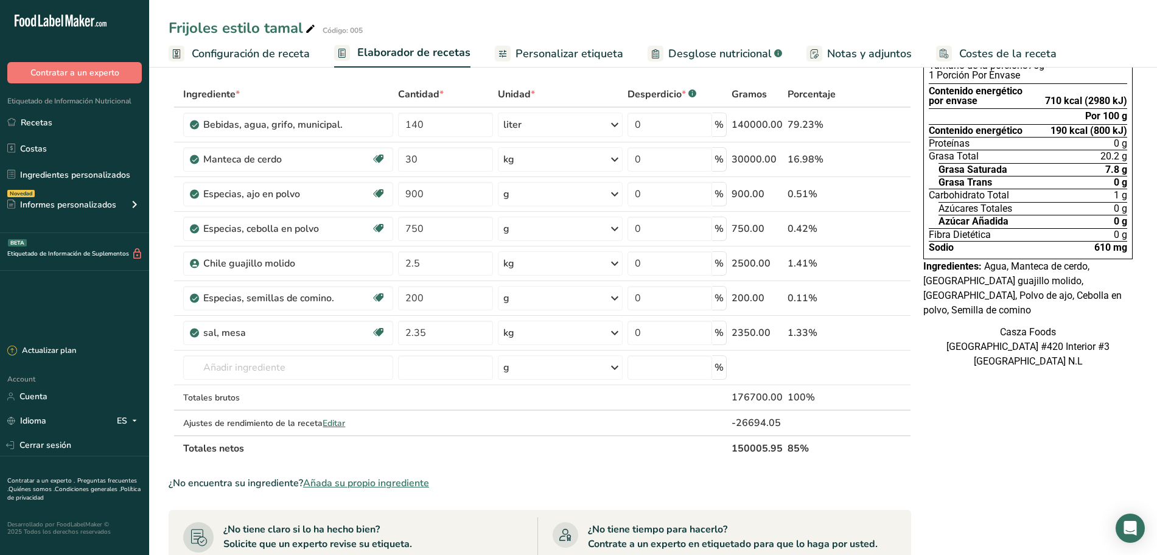
scroll to position [76, 0]
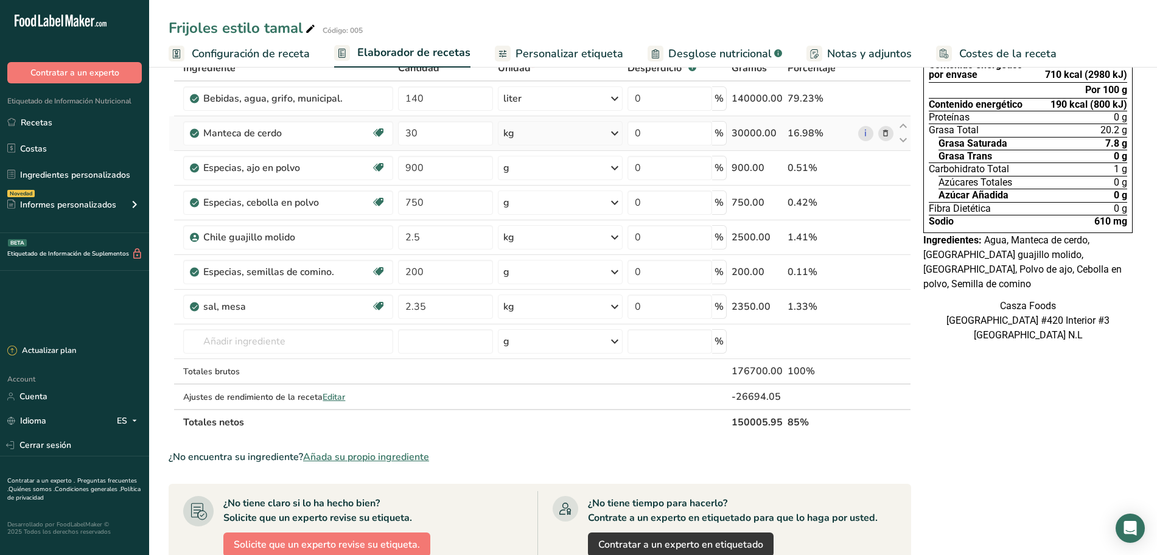
drag, startPoint x: 86, startPoint y: 170, endPoint x: 341, endPoint y: 118, distance: 260.1
click at [86, 170] on link "Ingredientes personalizados" at bounding box center [74, 174] width 149 height 23
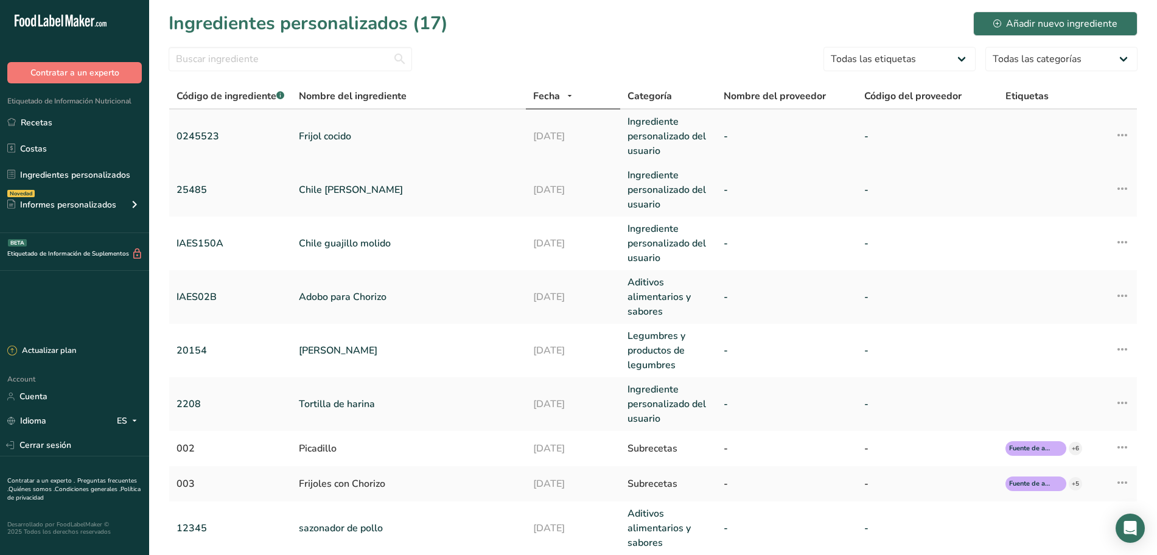
click at [382, 134] on link "Frijol cocido" at bounding box center [409, 136] width 220 height 15
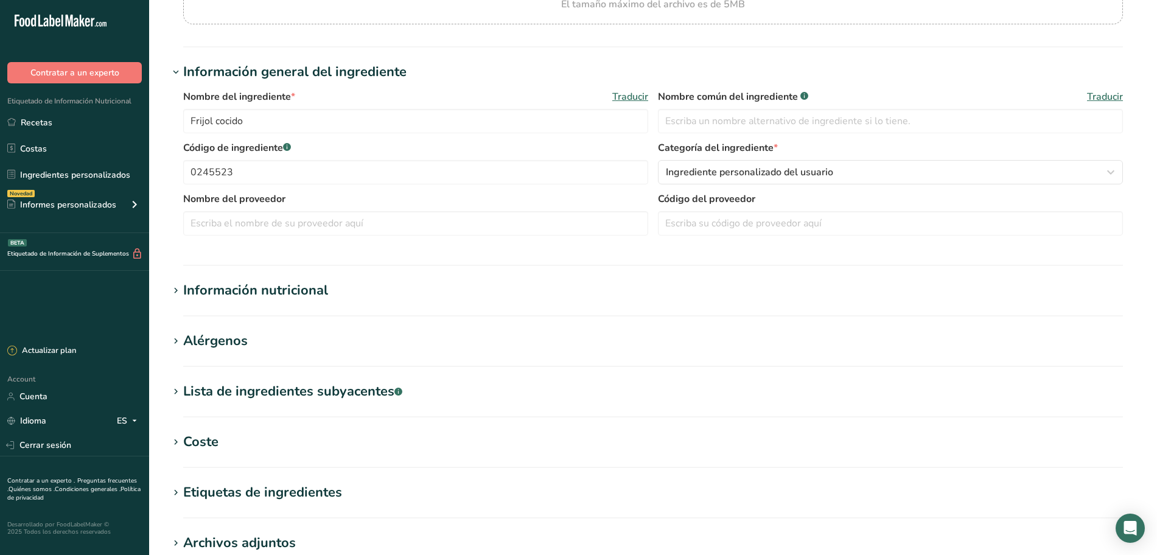
scroll to position [150, 0]
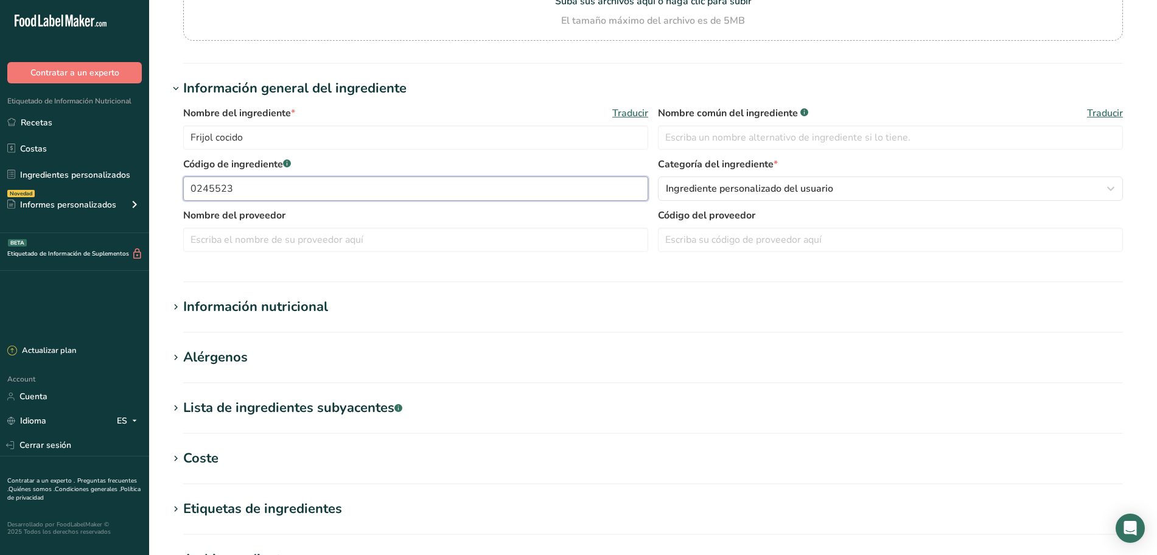
drag, startPoint x: 198, startPoint y: 189, endPoint x: 219, endPoint y: 187, distance: 21.4
click at [199, 188] on input "0245523" at bounding box center [415, 188] width 465 height 24
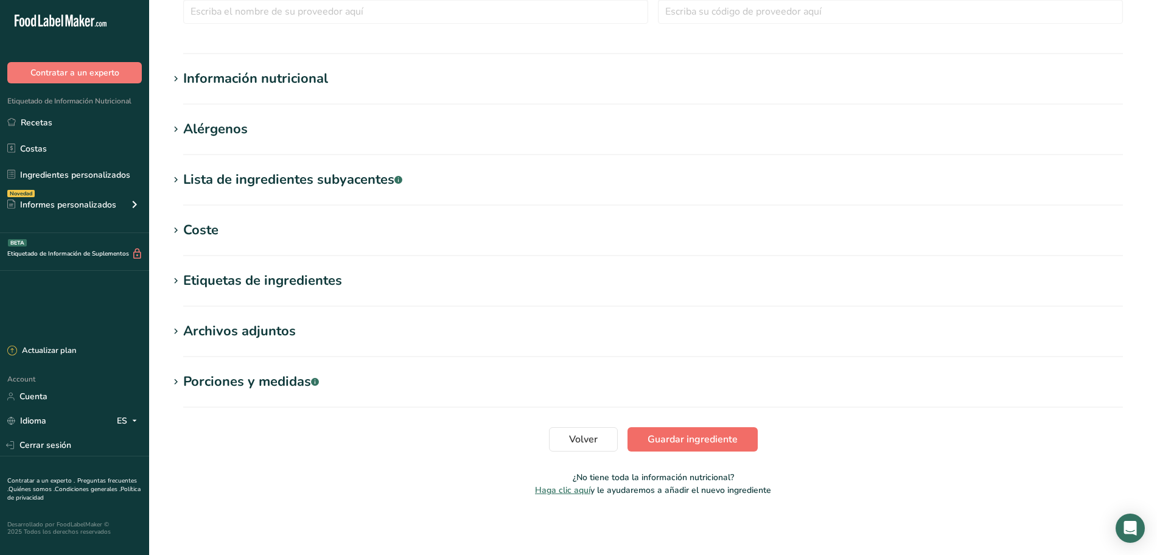
type input "1245523"
click at [695, 433] on span "Guardar ingrediente" at bounding box center [692, 439] width 90 height 15
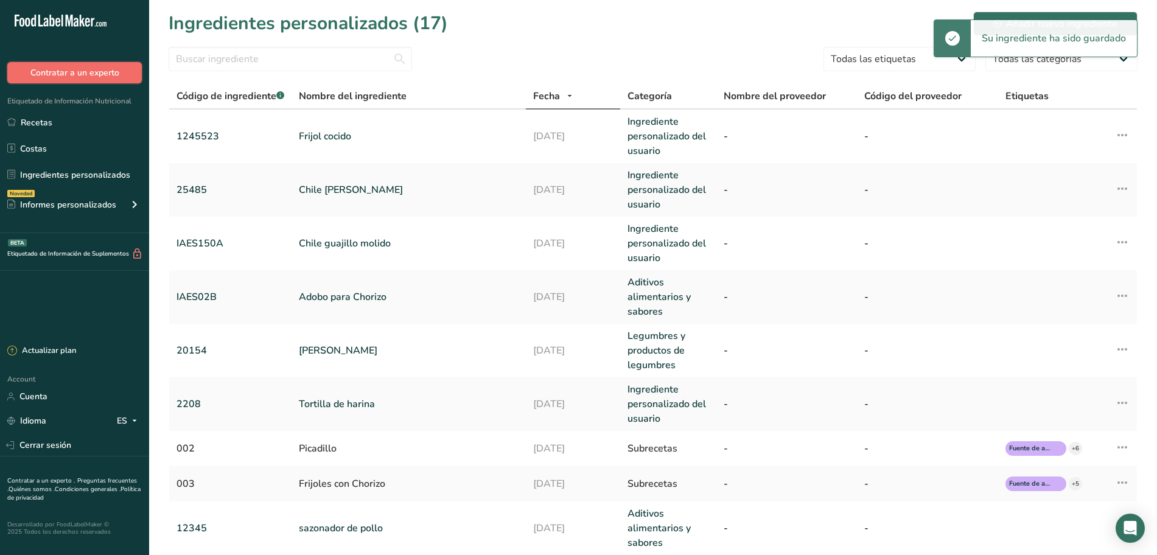
click at [89, 74] on button "Contratar a un experto" at bounding box center [74, 72] width 134 height 21
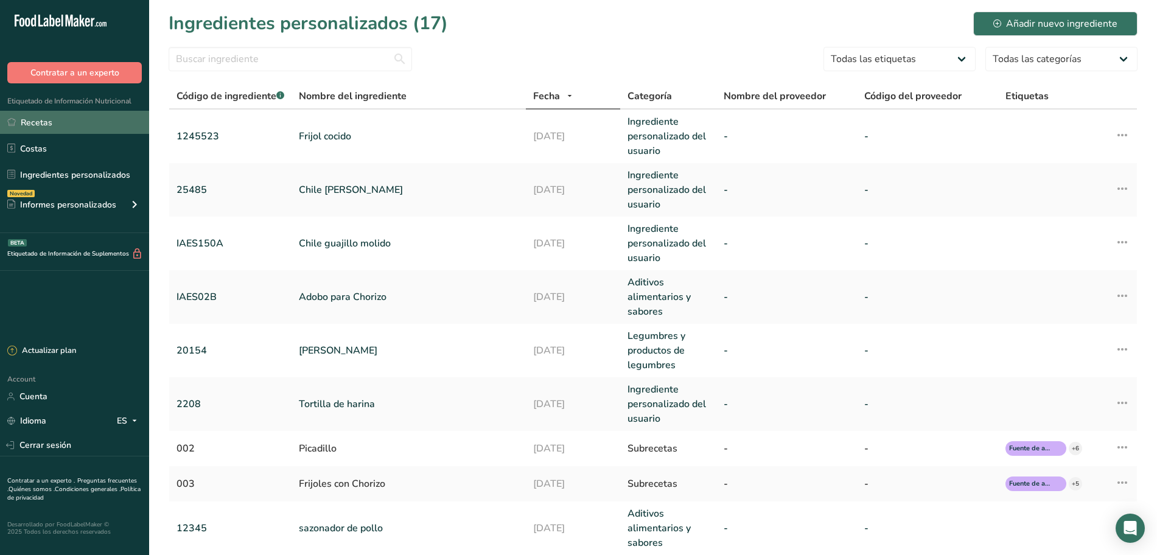
click at [44, 122] on link "Recetas" at bounding box center [74, 122] width 149 height 23
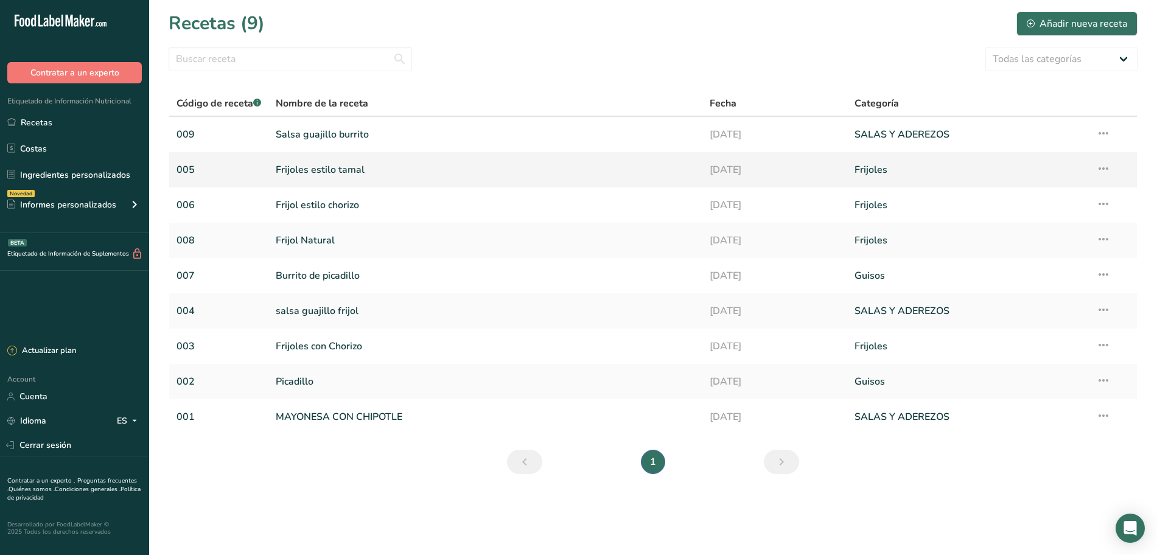
click at [343, 167] on link "Frijoles estilo tamal" at bounding box center [485, 170] width 419 height 26
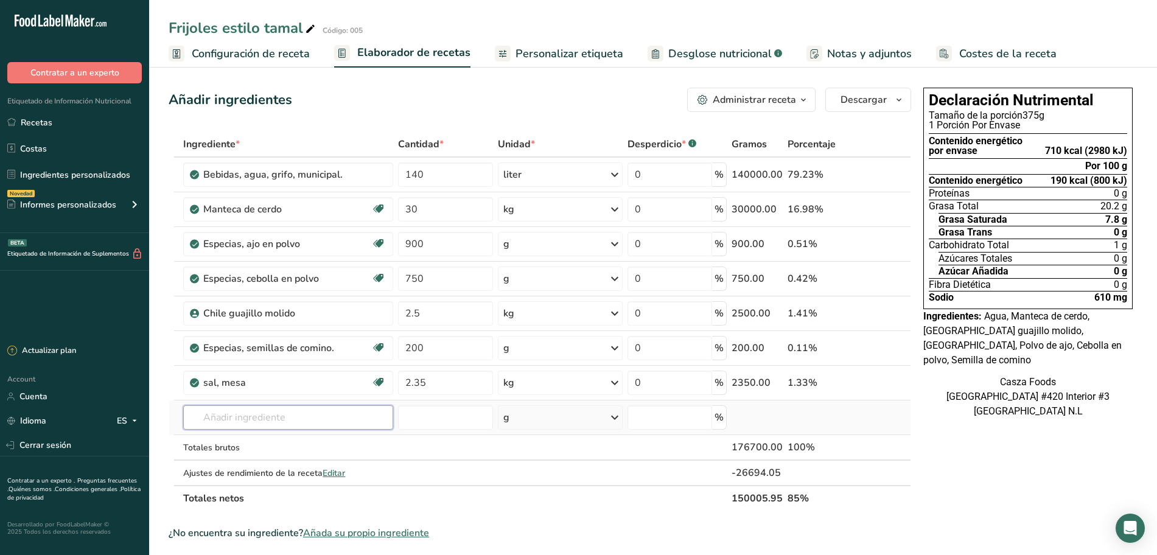
click at [246, 411] on input "text" at bounding box center [287, 417] width 209 height 24
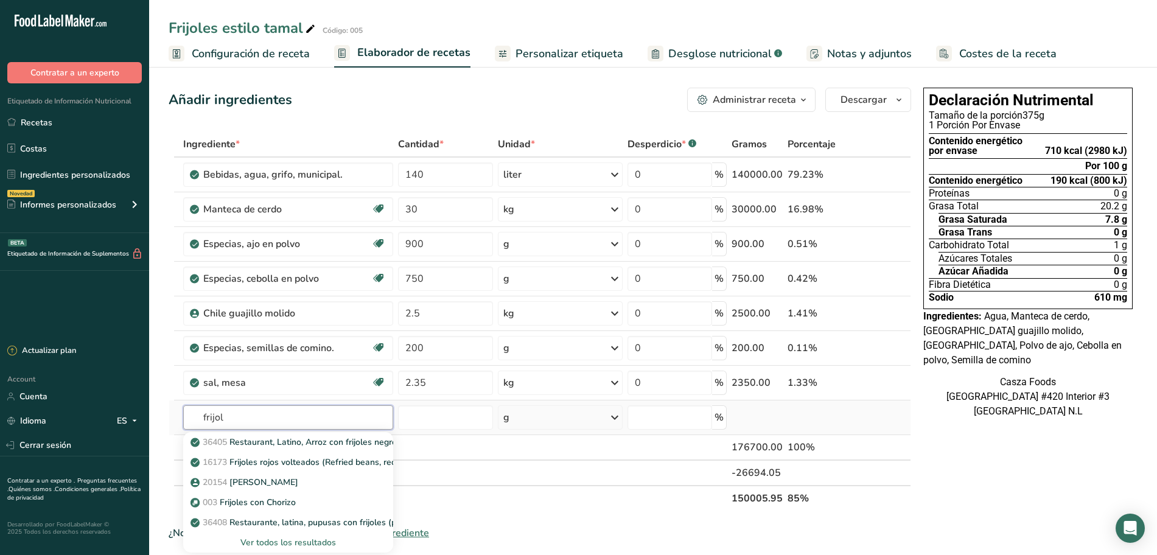
type input "frijol"
click at [262, 543] on div "Ver todos los resultados" at bounding box center [288, 542] width 190 height 13
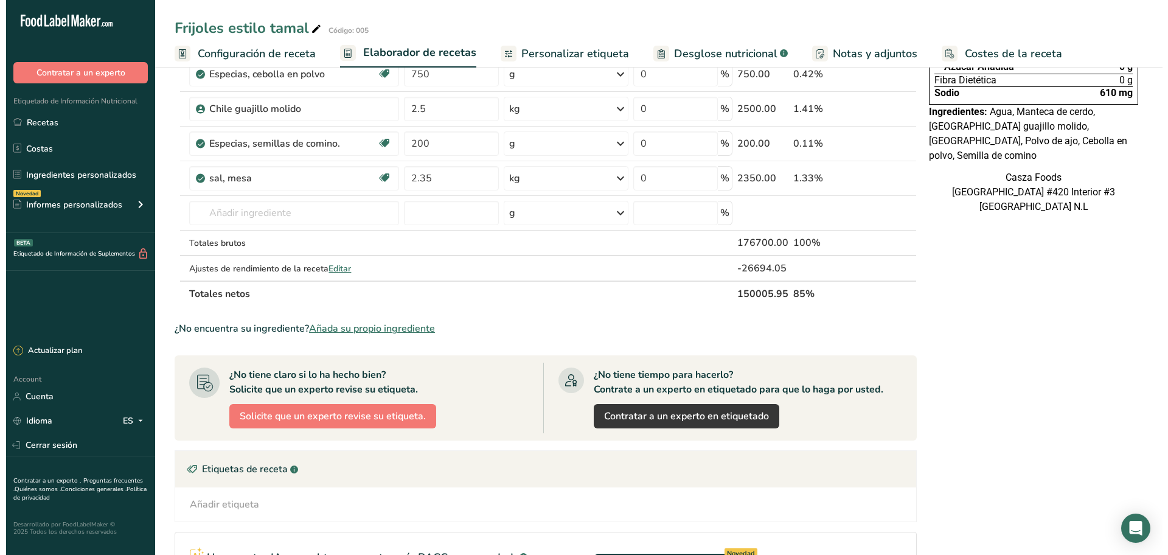
scroll to position [228, 0]
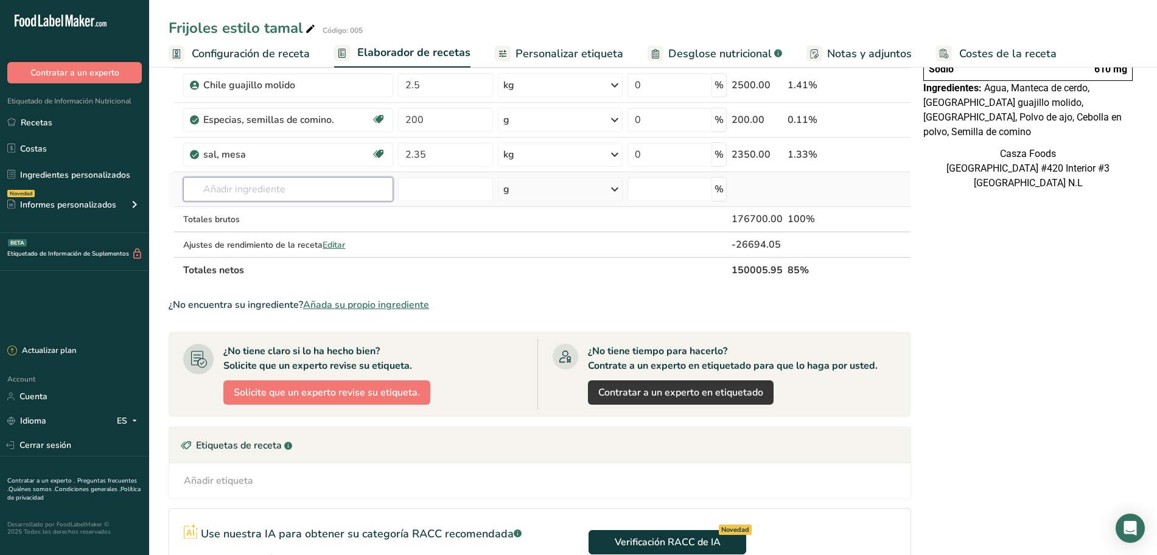
drag, startPoint x: 284, startPoint y: 186, endPoint x: 281, endPoint y: 173, distance: 12.5
click at [284, 186] on input "text" at bounding box center [287, 189] width 209 height 24
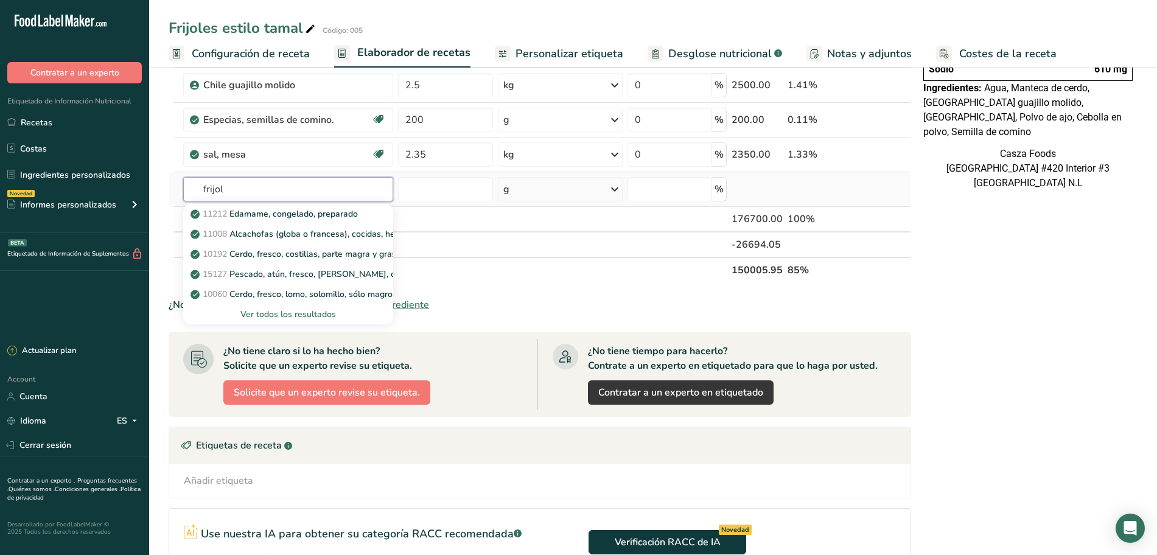
type input "frijol"
click at [281, 310] on div "Ver todos los resultados" at bounding box center [288, 314] width 190 height 13
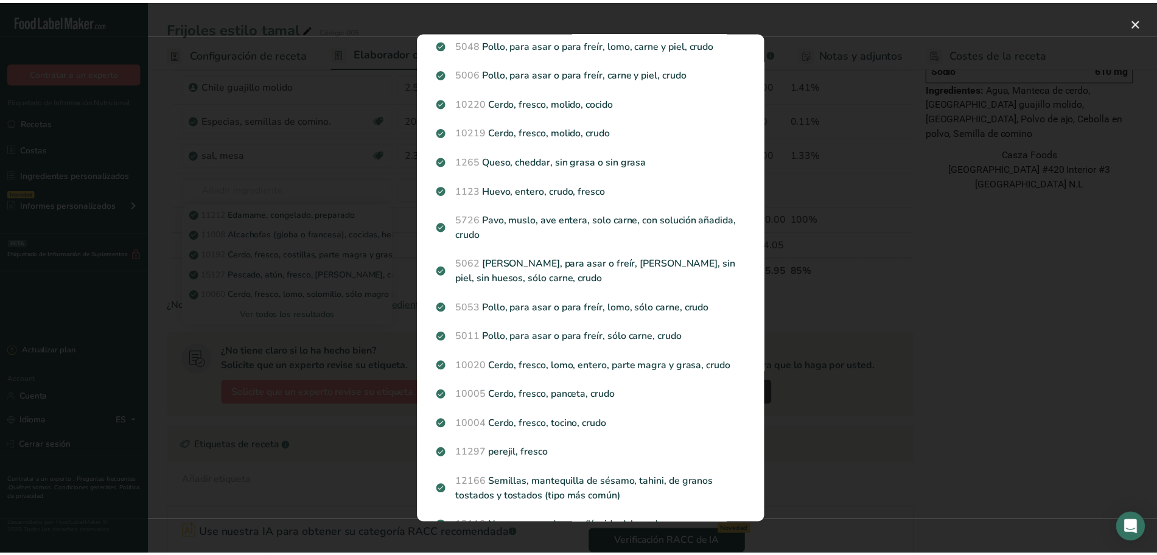
scroll to position [1222, 0]
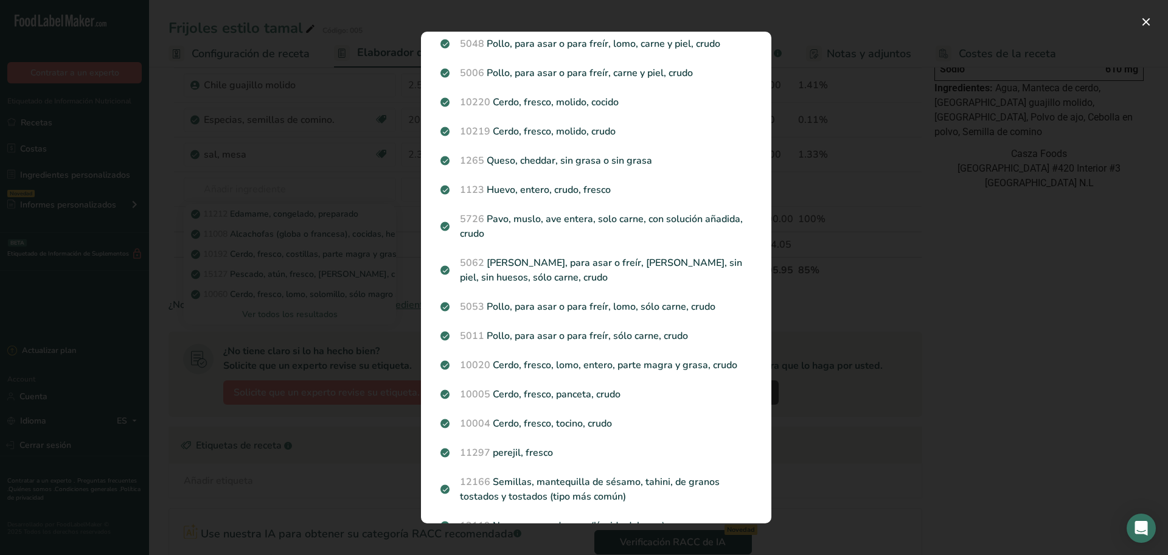
click at [295, 188] on div "Search results modal" at bounding box center [584, 277] width 1168 height 555
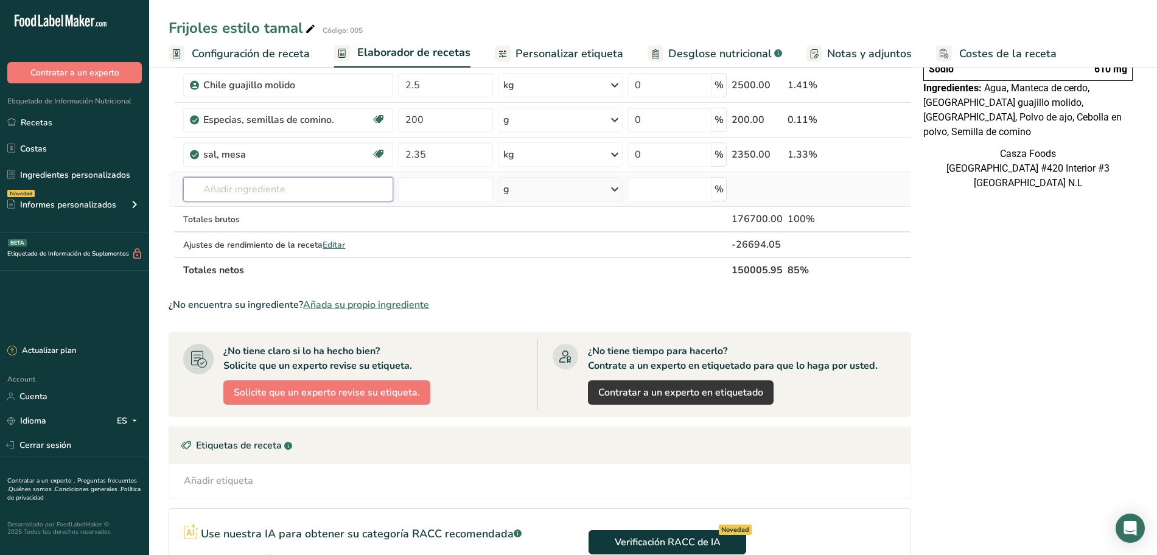
click at [222, 183] on input "text" at bounding box center [287, 189] width 209 height 24
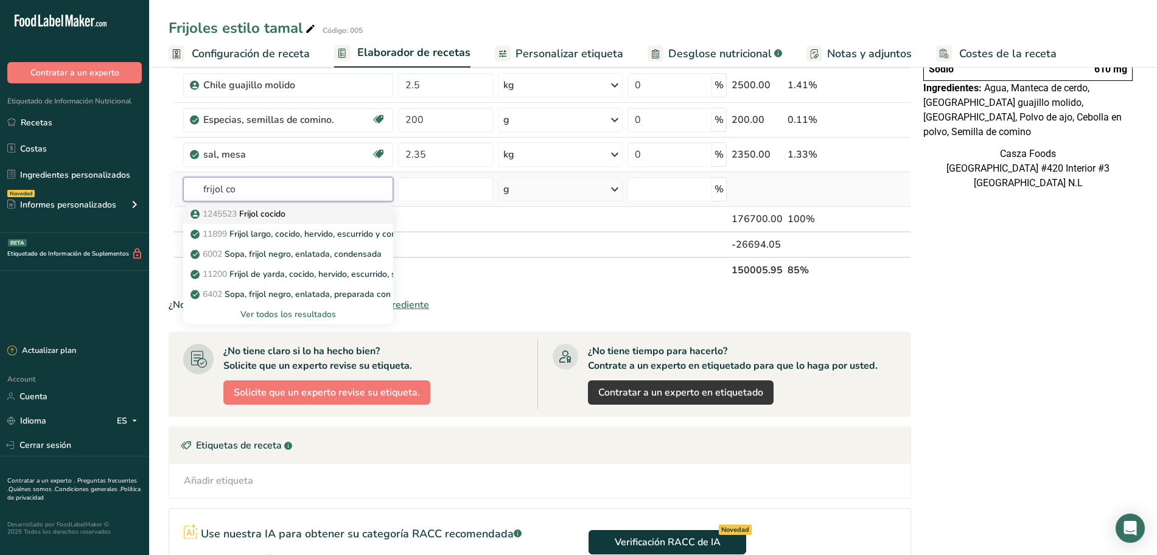
type input "frijol co"
click at [242, 206] on link "1245523 Frijol cocido" at bounding box center [287, 214] width 209 height 20
type input "Frijol cocido"
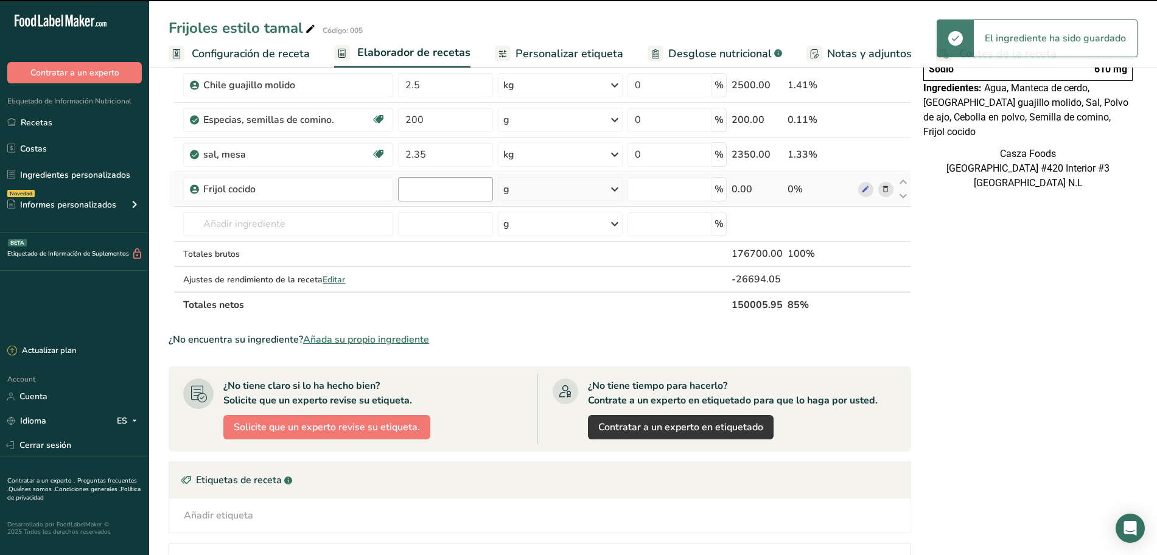
type input "0"
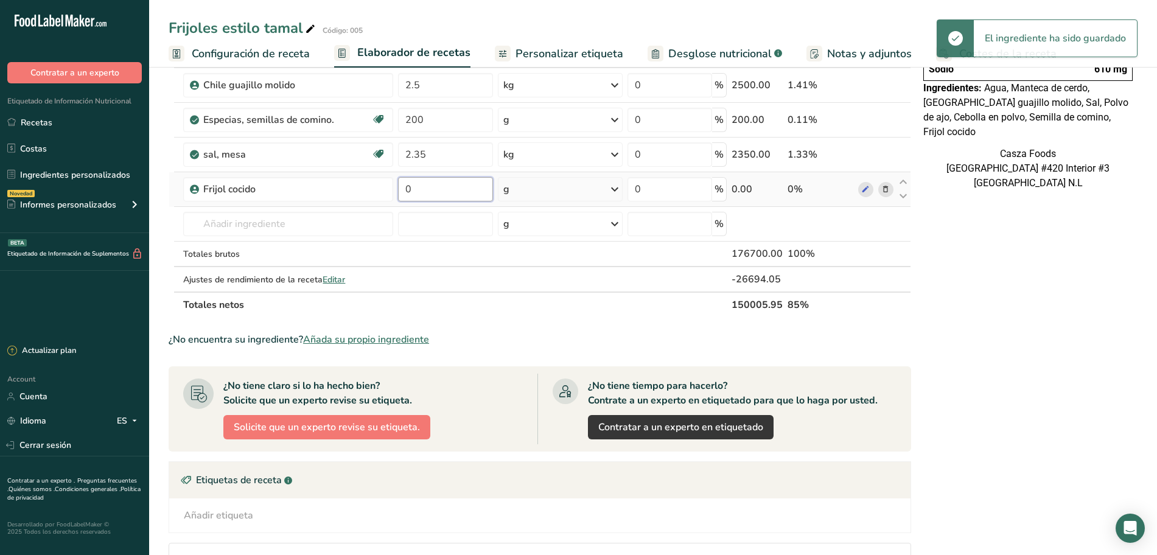
click at [421, 187] on input "0" at bounding box center [446, 189] width 96 height 24
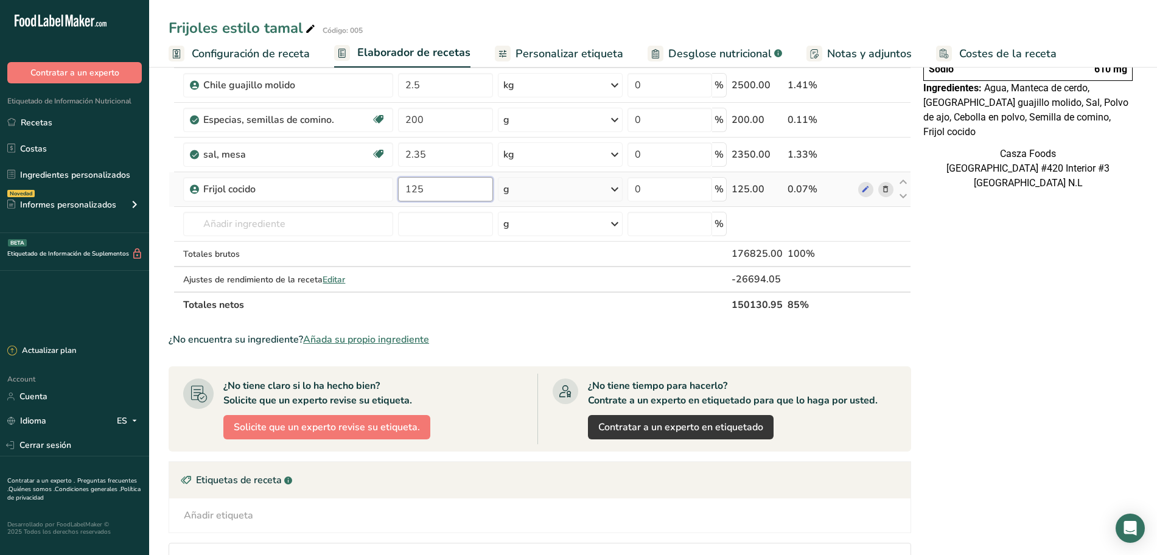
type input "125"
click at [587, 187] on div "Ingrediente * Cantidad * Unidad * Desperdicio * .a-a{fill:#347362;}.b-a{fill:#f…" at bounding box center [540, 110] width 742 height 414
click at [583, 190] on div "g" at bounding box center [560, 189] width 125 height 24
click at [542, 256] on div "kg" at bounding box center [556, 253] width 102 height 18
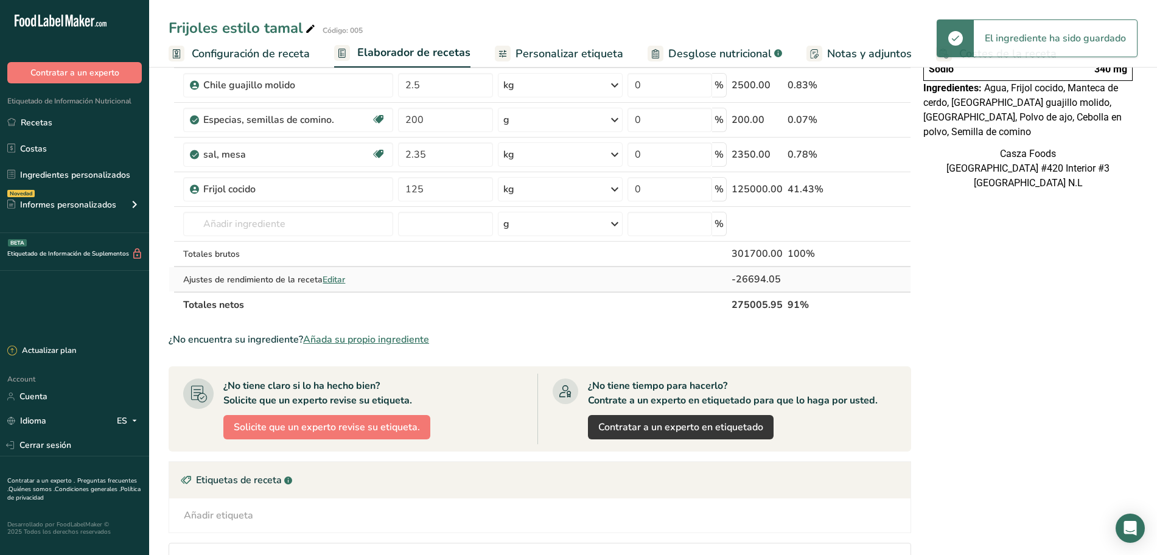
click at [326, 279] on span "Editar" at bounding box center [333, 280] width 23 height 12
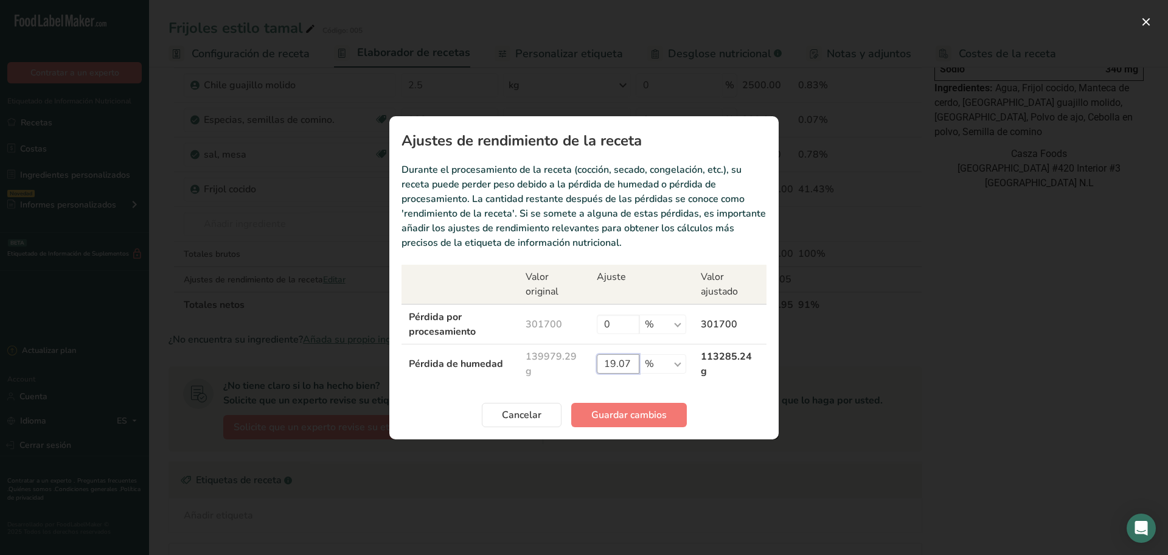
click at [630, 360] on input "19.07" at bounding box center [618, 363] width 43 height 19
type input "1"
type input "0"
click at [635, 420] on span "Guardar cambios" at bounding box center [628, 415] width 75 height 15
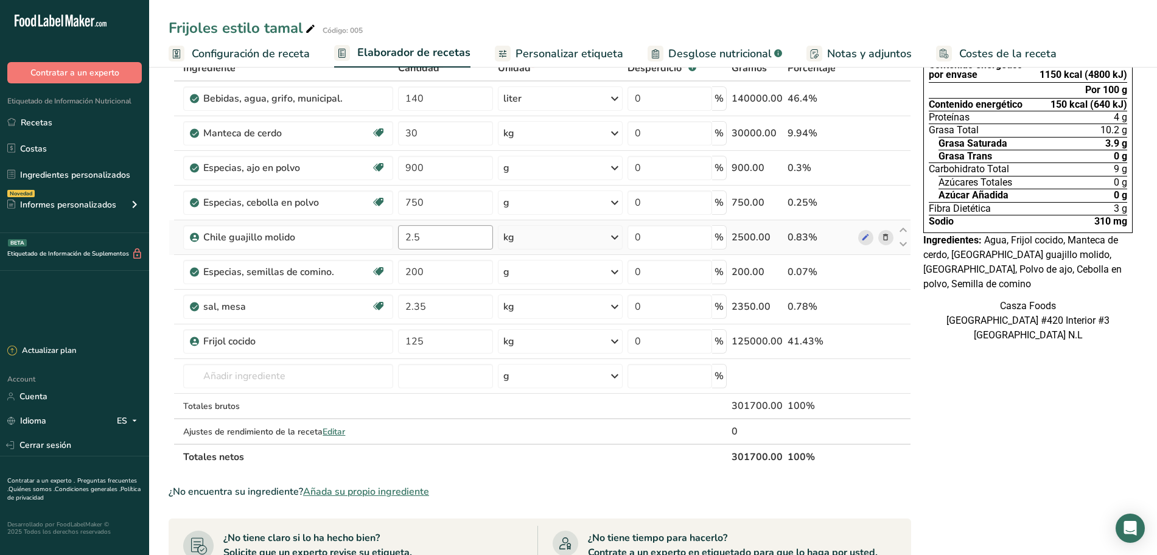
scroll to position [0, 0]
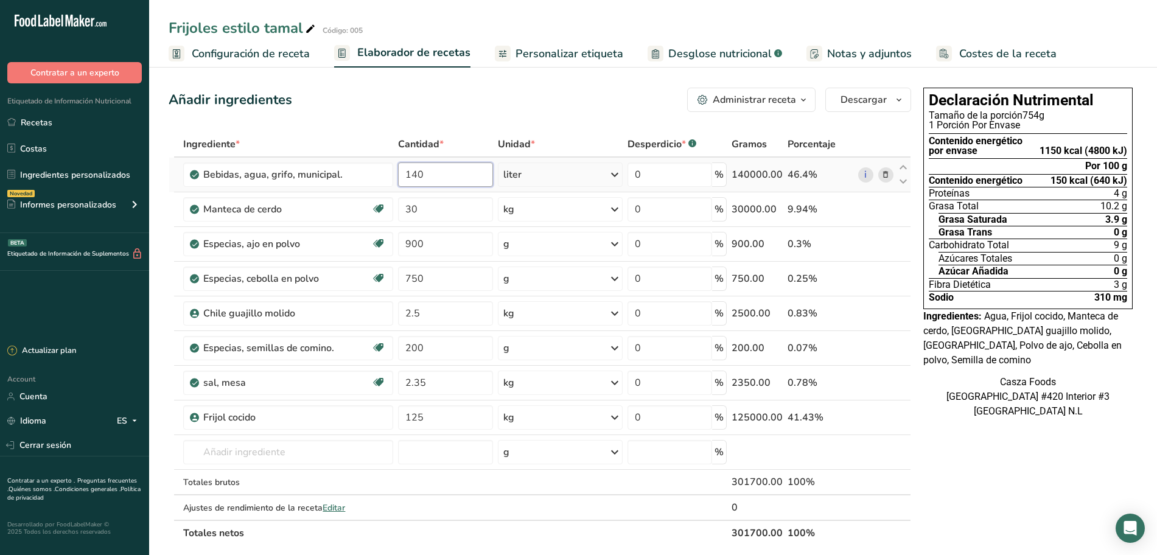
click at [459, 176] on input "140" at bounding box center [446, 174] width 96 height 24
type input "1"
type input "30"
click at [596, 134] on div "Ingrediente * Cantidad * Unidad * Desperdicio * .a-a{fill:#347362;}.b-a{fill:#f…" at bounding box center [540, 338] width 742 height 414
click at [273, 55] on span "Configuración de receta" at bounding box center [251, 54] width 118 height 16
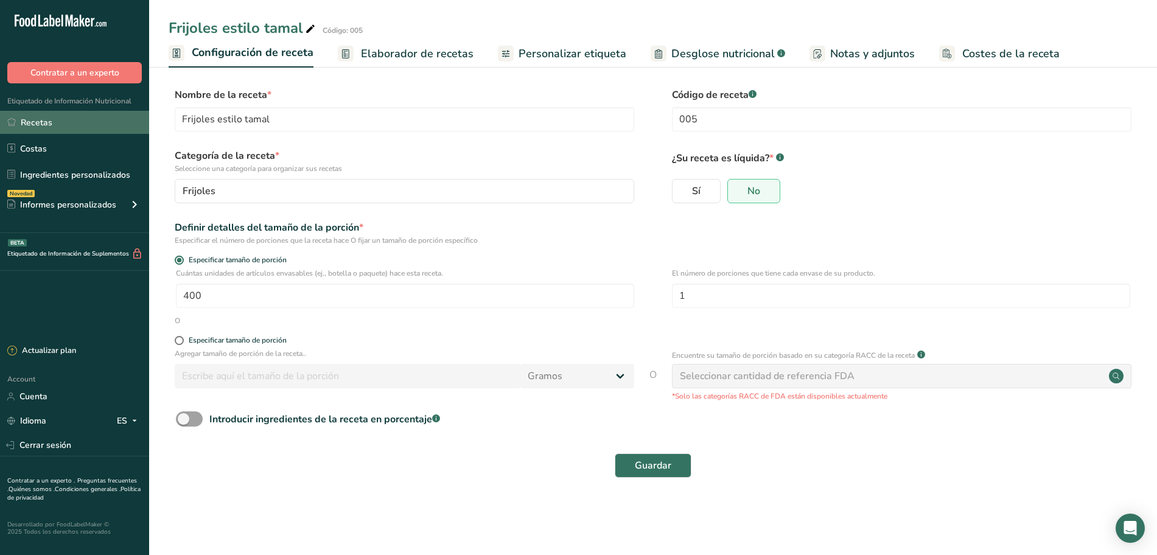
click at [85, 128] on link "Recetas" at bounding box center [74, 122] width 149 height 23
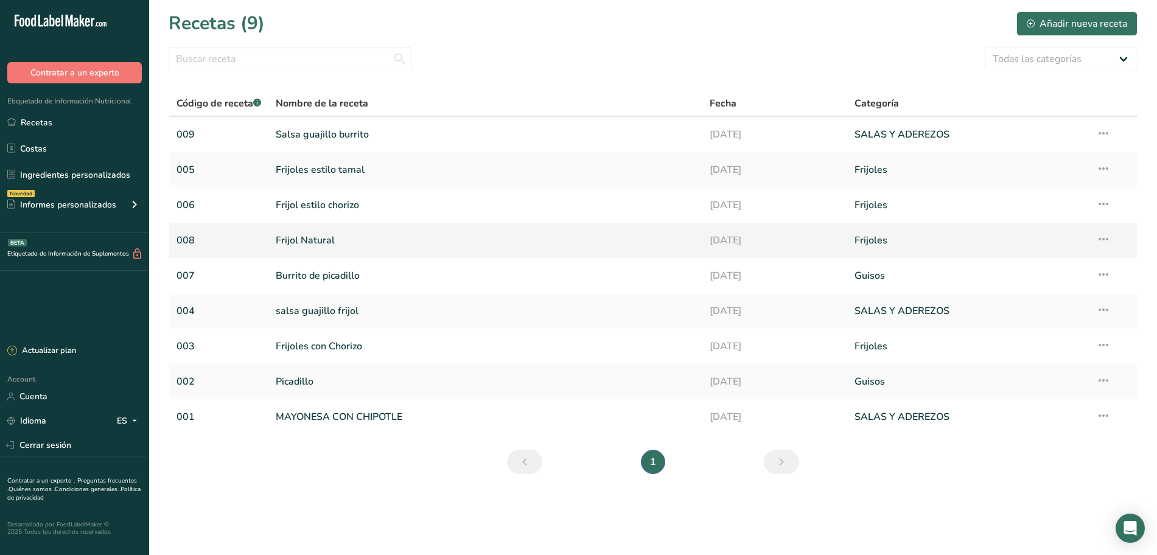
click at [331, 240] on link "Frijol Natural" at bounding box center [485, 241] width 419 height 26
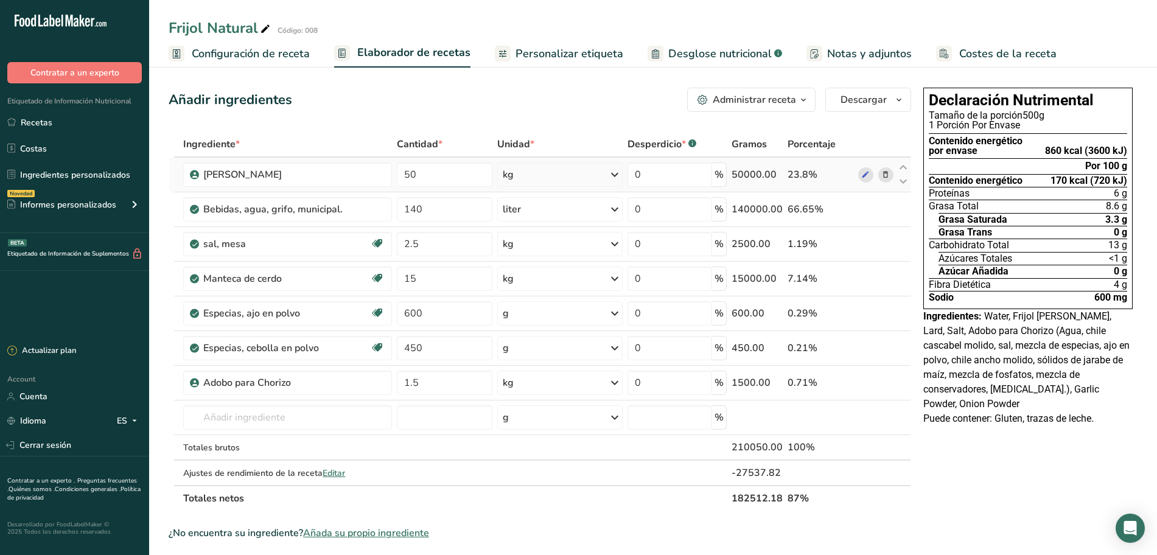
click at [885, 175] on icon at bounding box center [885, 175] width 9 height 13
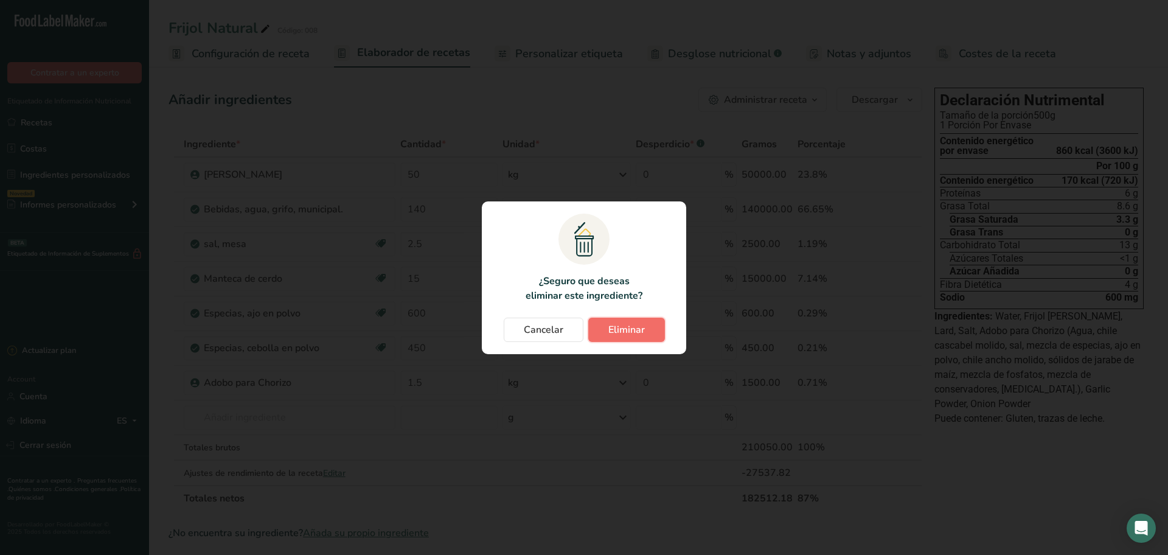
click at [615, 320] on button "Eliminar" at bounding box center [626, 330] width 77 height 24
type input "140"
type input "2.5"
type input "15"
type input "600"
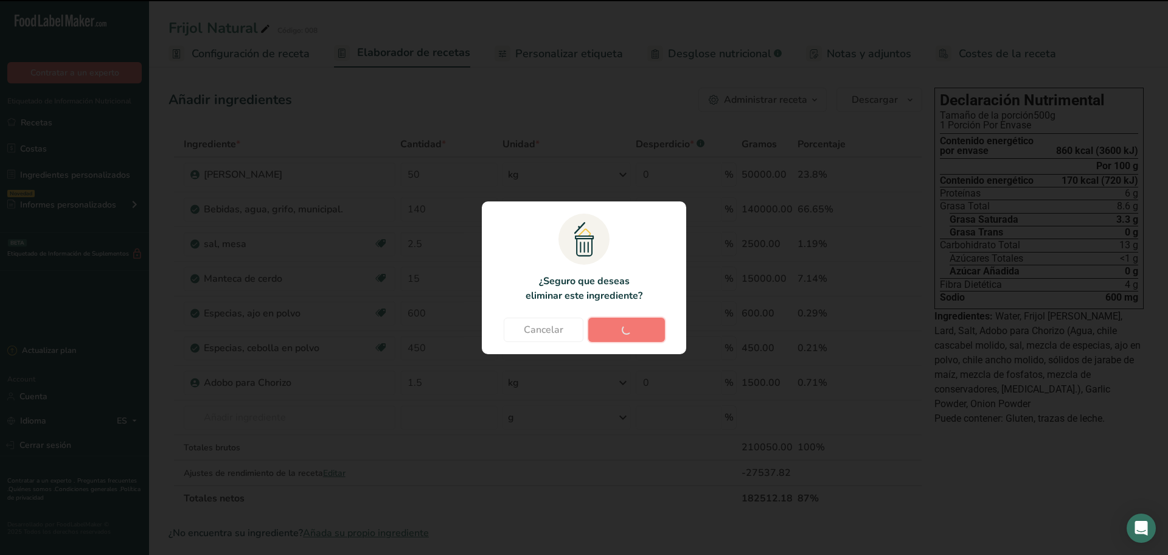
type input "450"
type input "1.5"
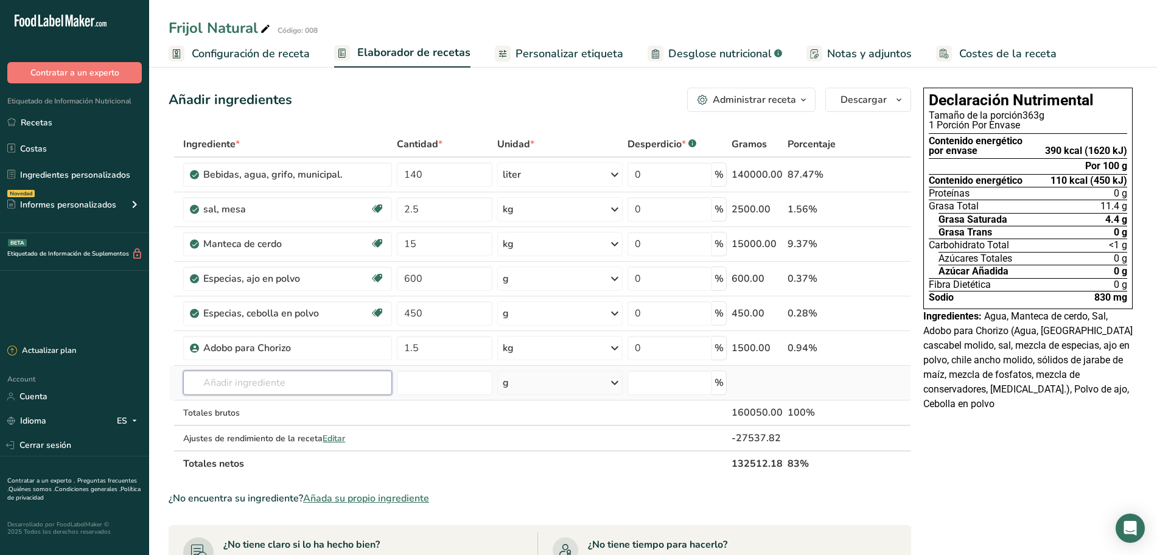
click at [304, 383] on input "text" at bounding box center [287, 383] width 209 height 24
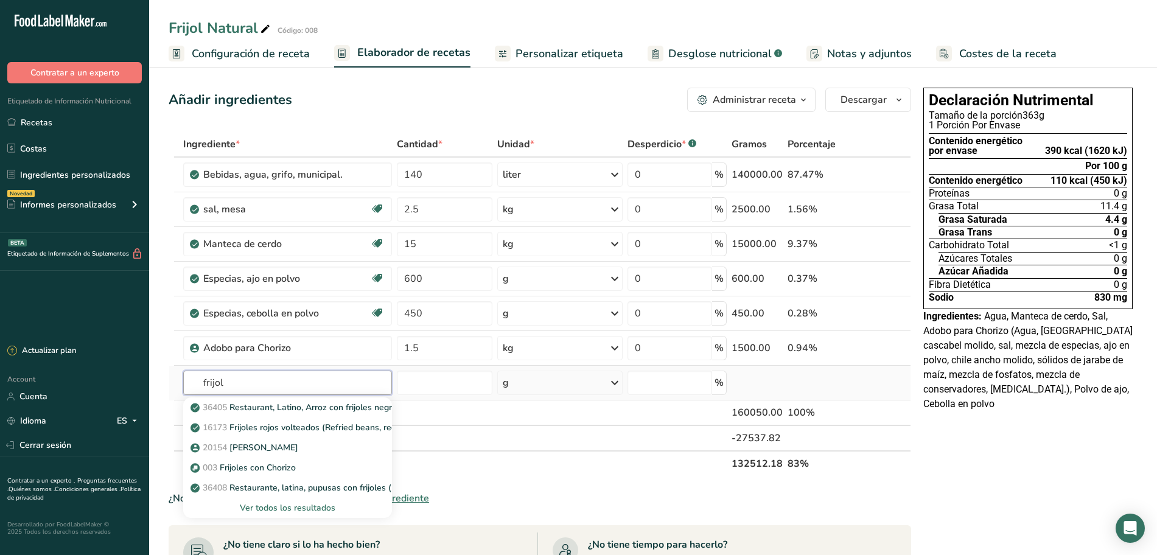
type input "frijol"
click at [305, 505] on div "Ver todos los resultados" at bounding box center [287, 507] width 189 height 13
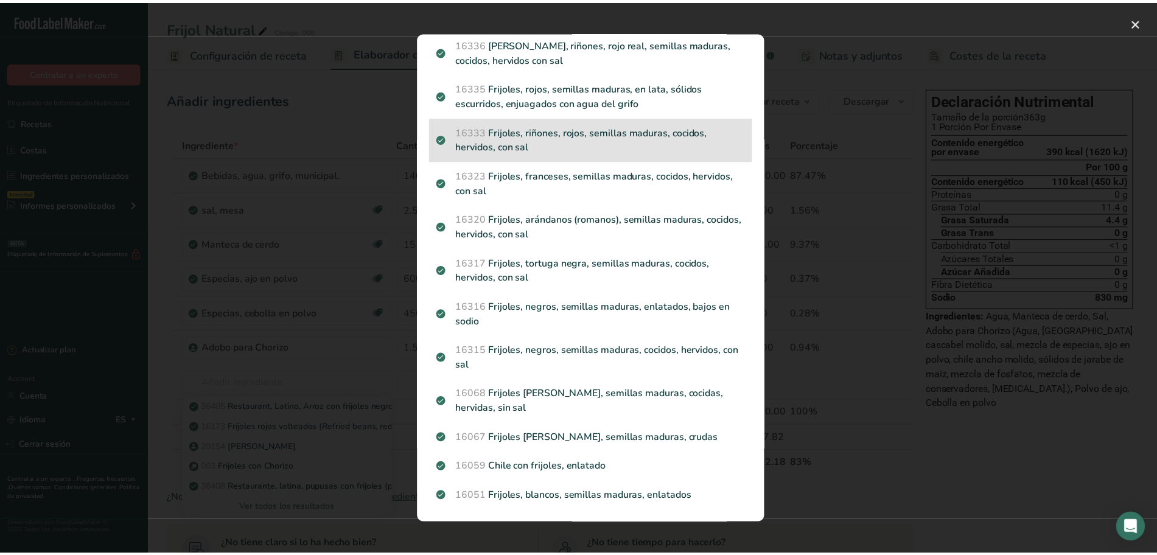
scroll to position [1499, 0]
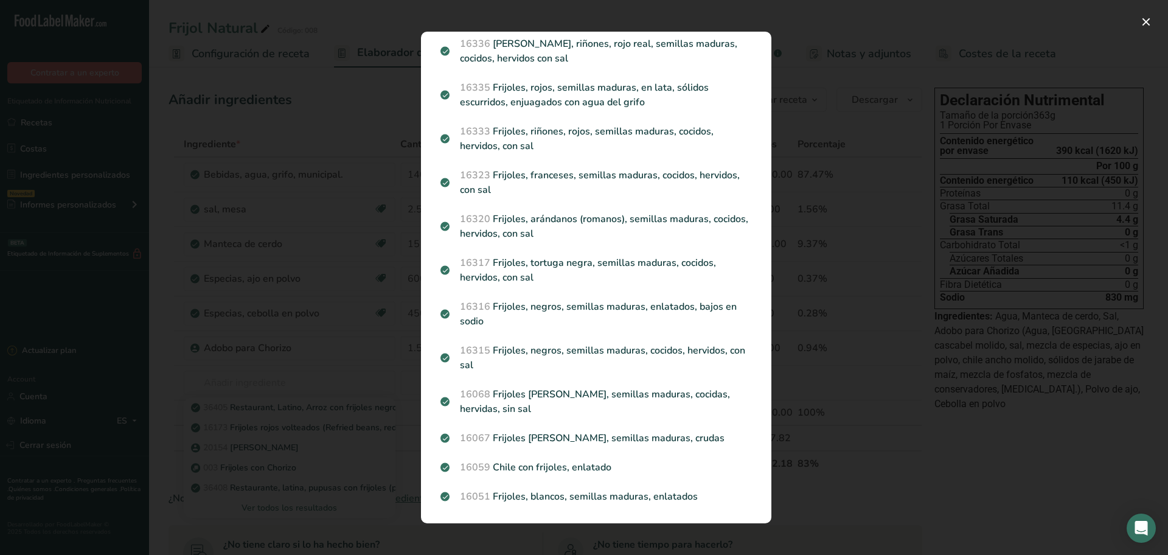
click at [314, 304] on div "Search results modal" at bounding box center [584, 277] width 1168 height 555
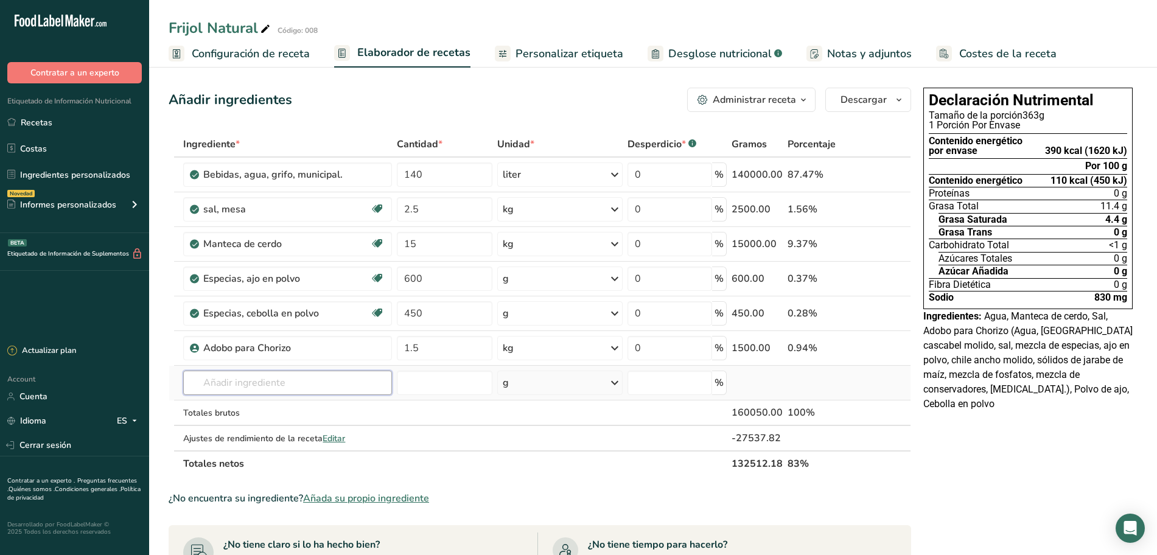
click at [284, 378] on input "text" at bounding box center [287, 383] width 209 height 24
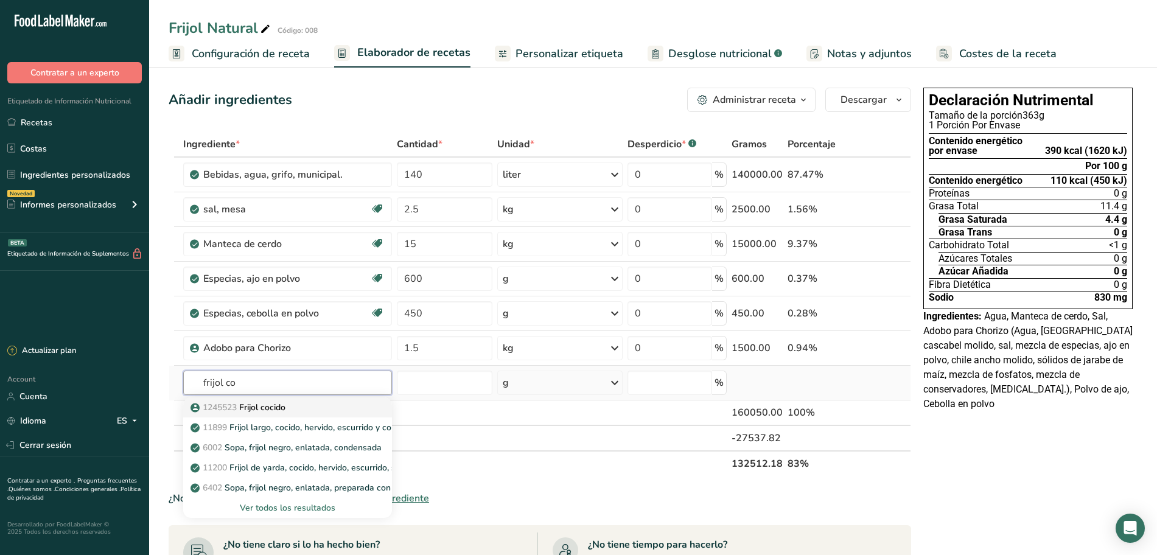
type input "frijol co"
click at [273, 403] on p "1245523 Frijol cocido" at bounding box center [239, 407] width 92 height 13
type input "Frijol cocido"
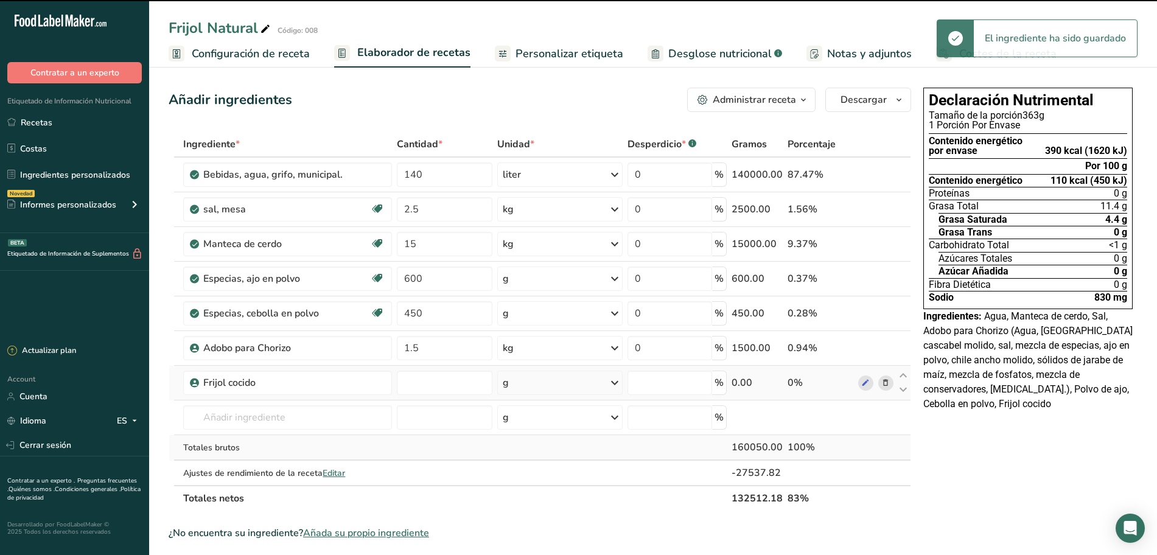
type input "0"
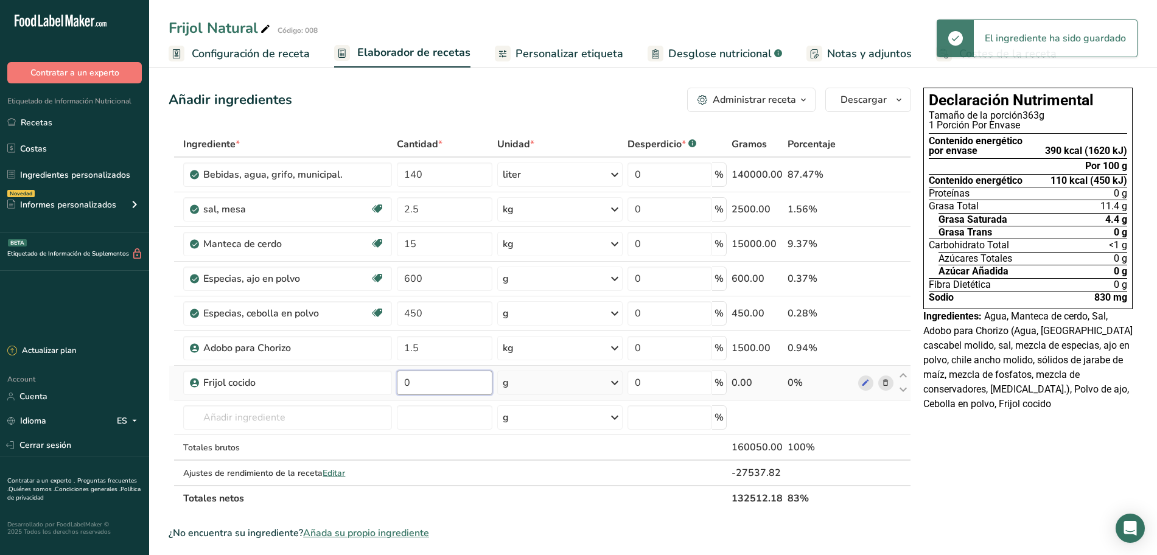
click at [448, 378] on input "0" at bounding box center [445, 383] width 96 height 24
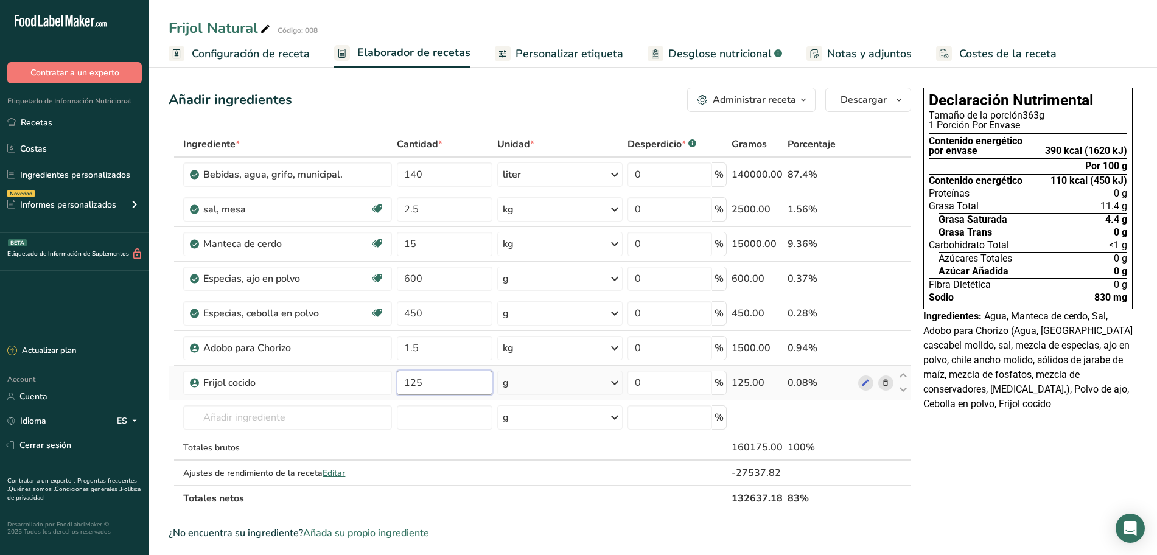
type input "125"
click at [518, 382] on div "Ingrediente * Cantidad * Unidad * Desperdicio * .a-a{fill:#347362;}.b-a{fill:#f…" at bounding box center [540, 321] width 742 height 380
click at [546, 386] on div "g" at bounding box center [559, 383] width 125 height 24
click at [536, 447] on div "kg" at bounding box center [555, 446] width 102 height 18
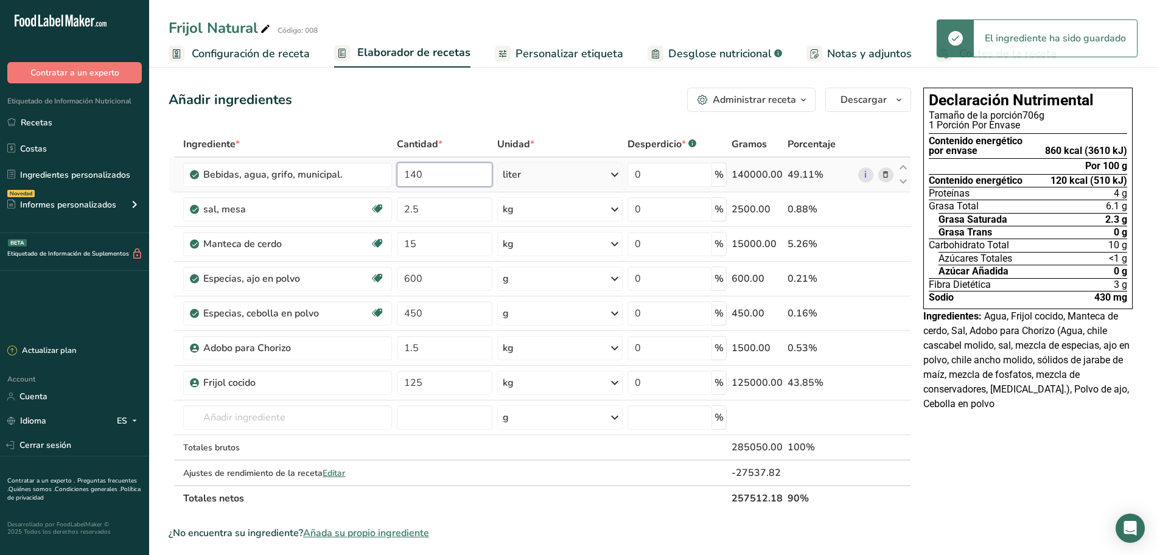
click at [462, 173] on input "140" at bounding box center [445, 174] width 96 height 24
type input "1"
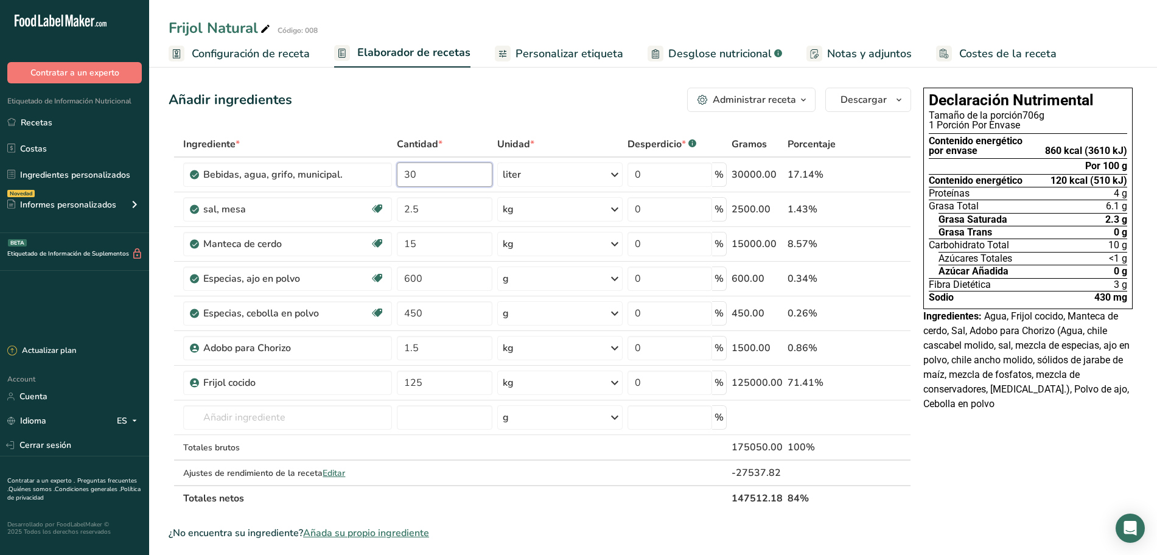
type input "30"
click at [592, 148] on div "Ingrediente * Cantidad * Unidad * Desperdicio * .a-a{fill:#347362;}.b-a{fill:#f…" at bounding box center [540, 321] width 742 height 380
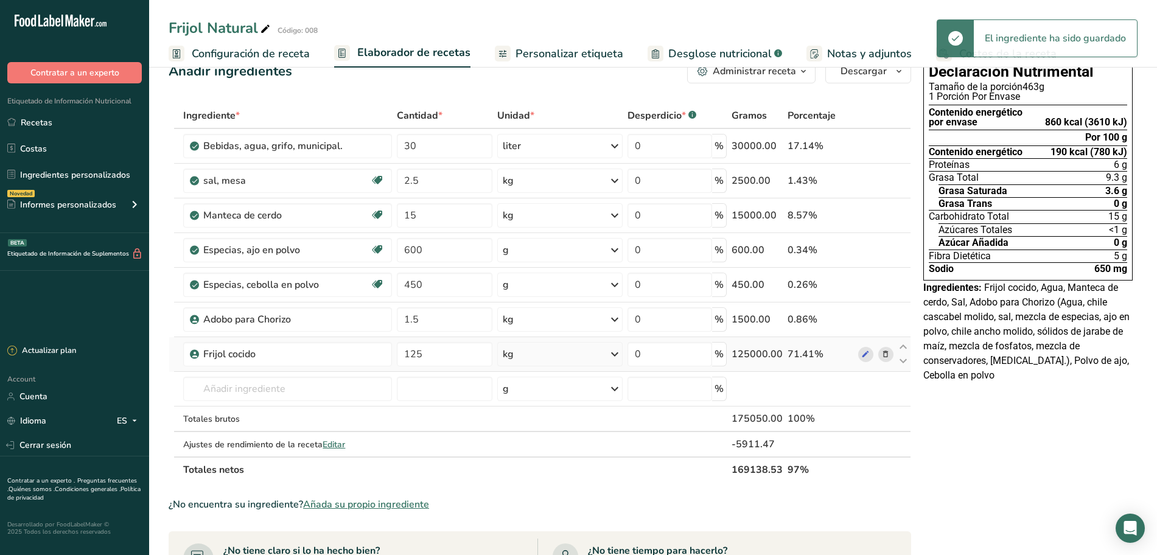
scroll to position [76, 0]
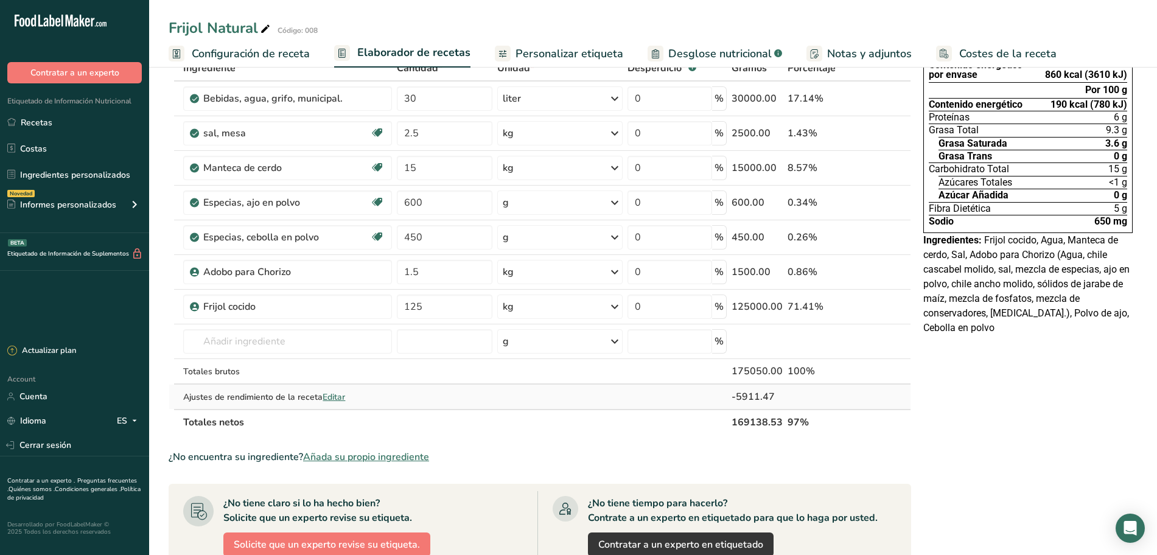
click at [332, 399] on span "Editar" at bounding box center [333, 397] width 23 height 12
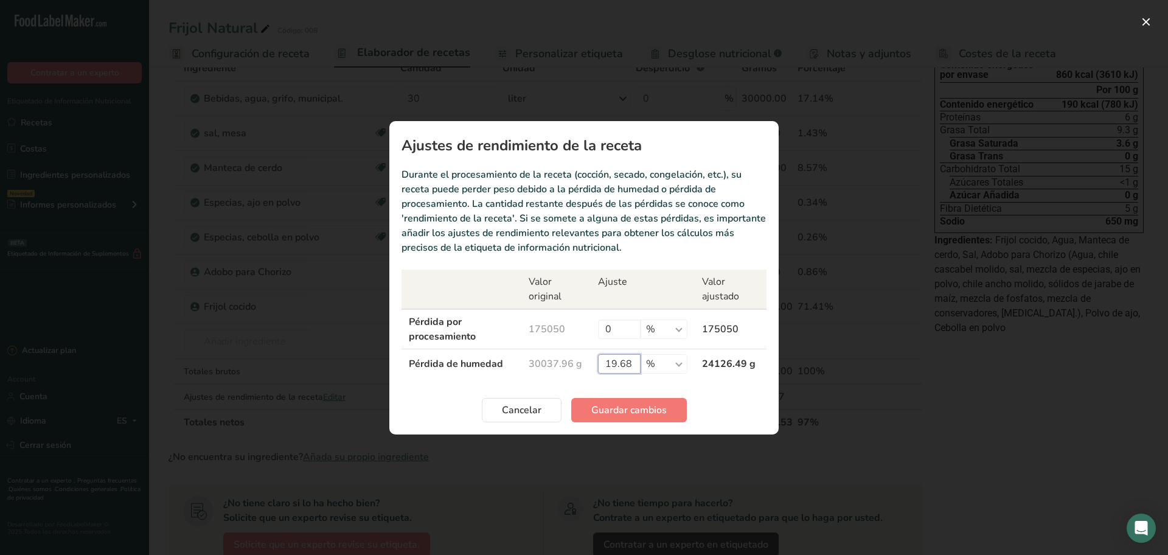
click at [633, 365] on input "19.68" at bounding box center [619, 363] width 43 height 19
type input "1"
type input "0"
click at [616, 413] on span "Guardar cambios" at bounding box center [628, 410] width 75 height 15
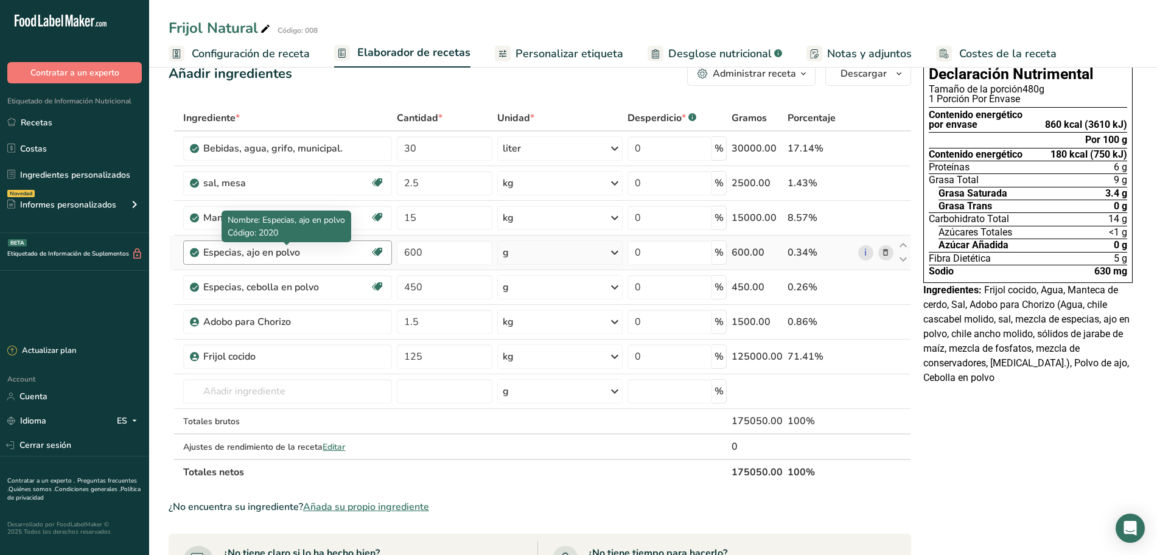
scroll to position [0, 0]
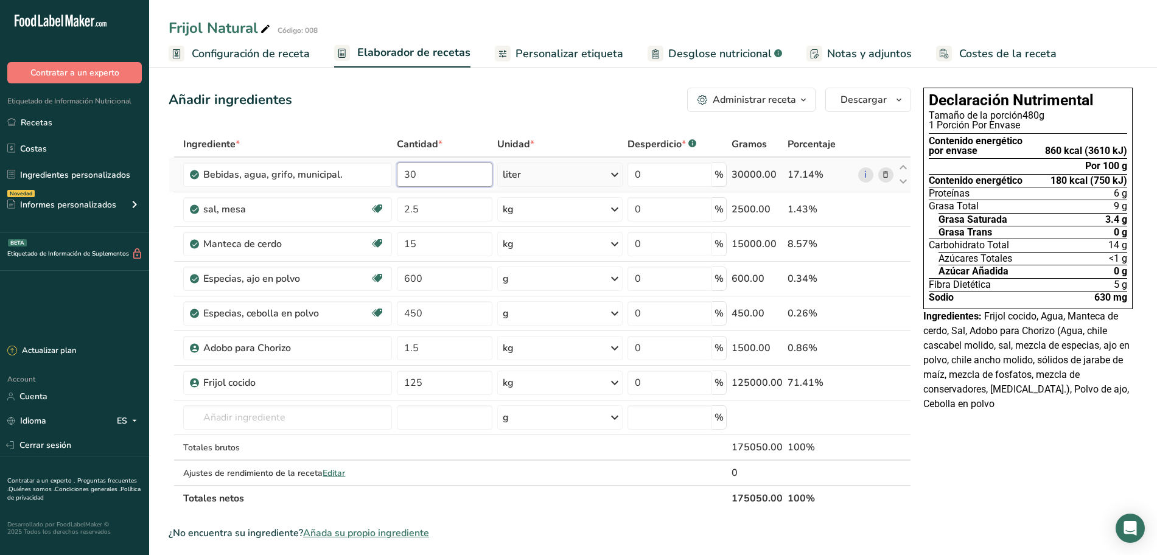
click at [430, 167] on input "30" at bounding box center [445, 174] width 96 height 24
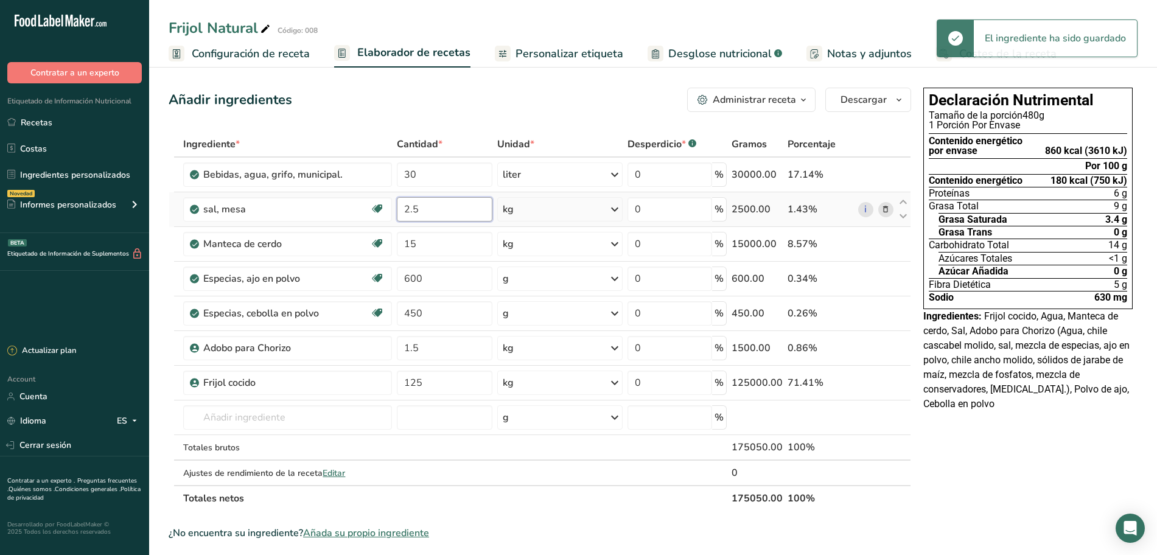
click at [430, 206] on div "Ingrediente * Cantidad * Unidad * Desperdicio * .a-a{fill:#347362;}.b-a{fill:#f…" at bounding box center [540, 321] width 742 height 380
